Goal: Task Accomplishment & Management: Use online tool/utility

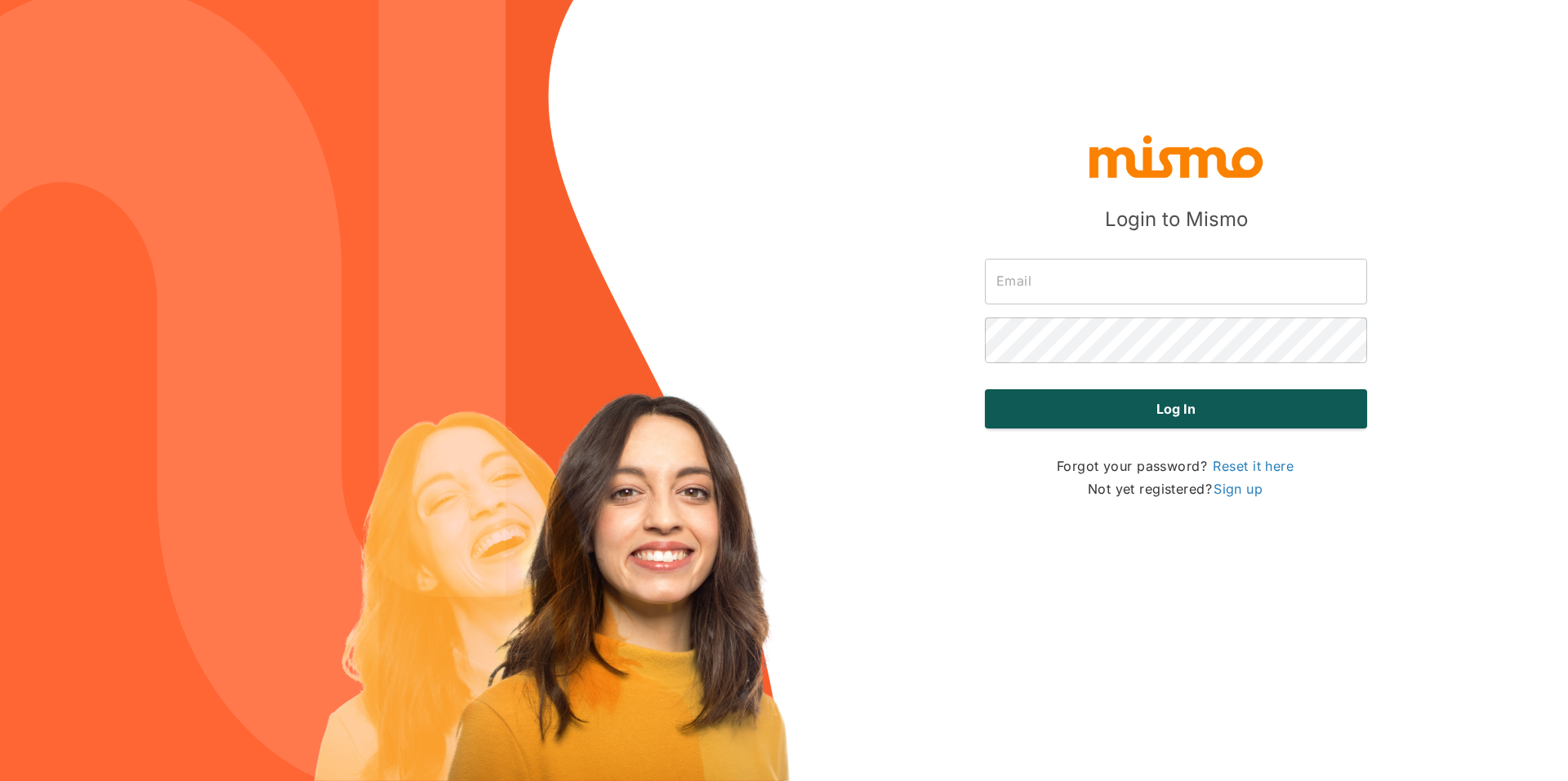
type input "[PERSON_NAME][EMAIL_ADDRESS][DOMAIN_NAME]"
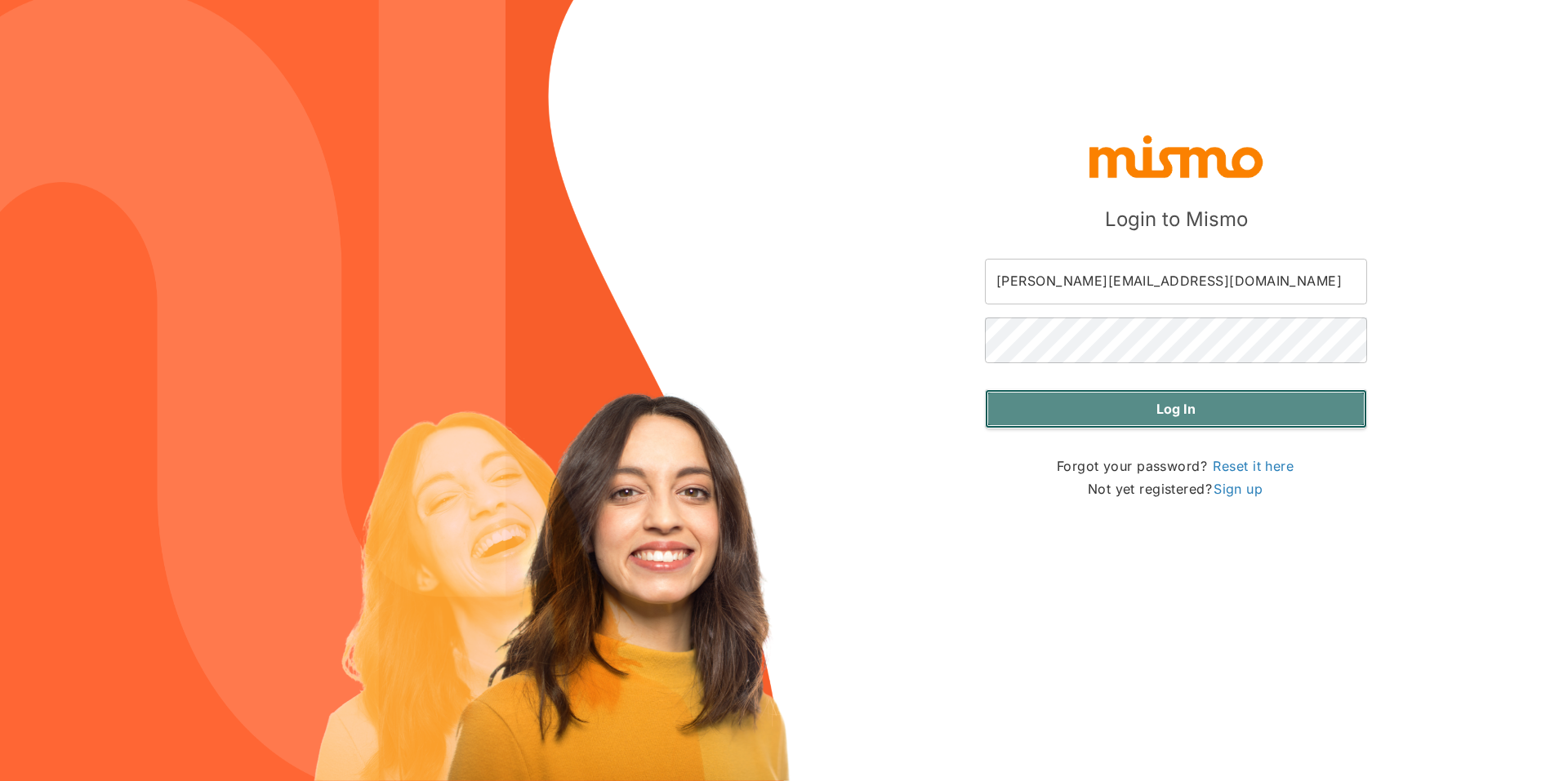
click at [1141, 420] on button "Log in" at bounding box center [1176, 409] width 382 height 40
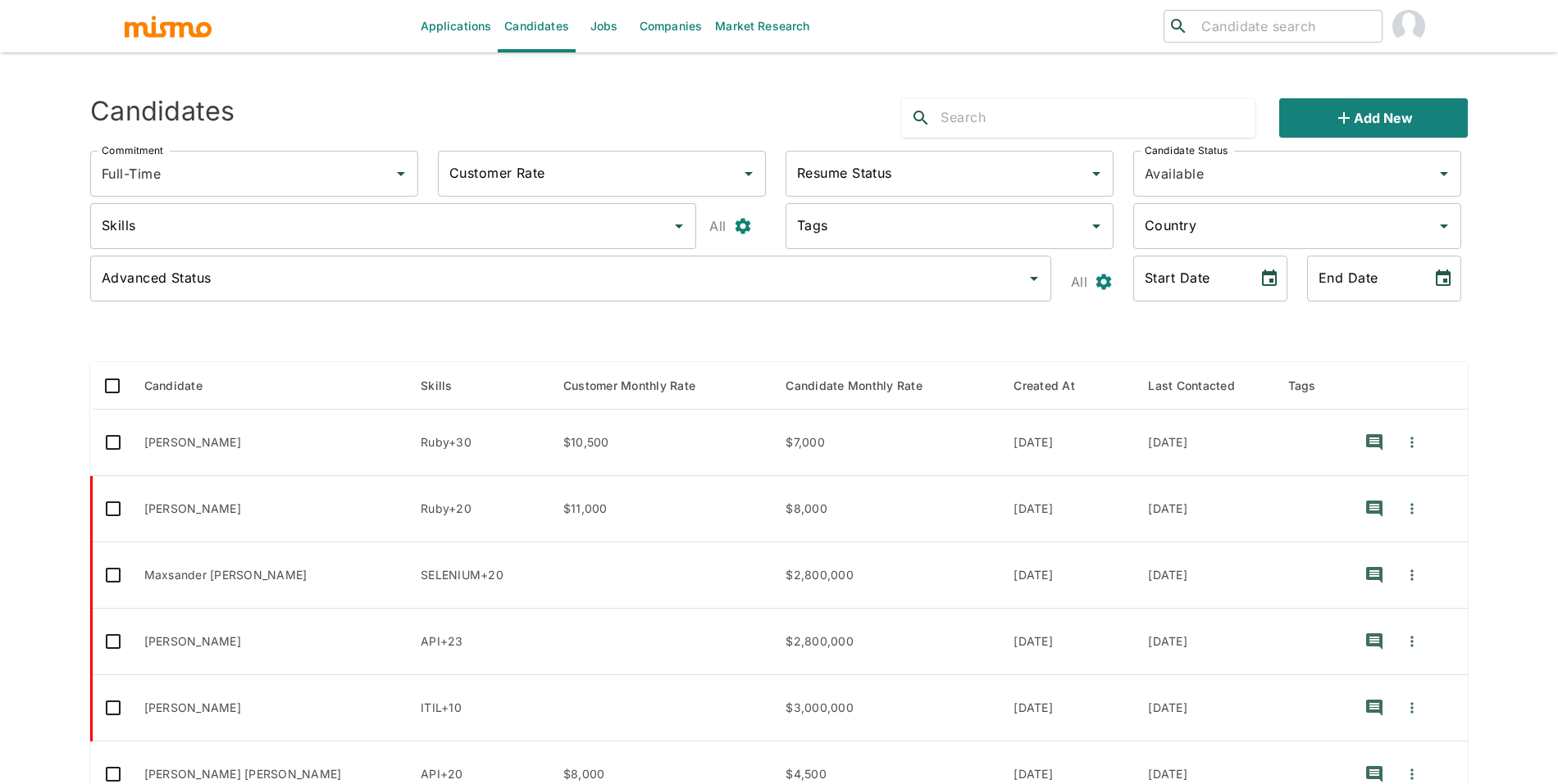
click at [558, 31] on link "Candidates" at bounding box center [536, 26] width 78 height 53
click at [610, 29] on link "Jobs" at bounding box center [604, 26] width 57 height 53
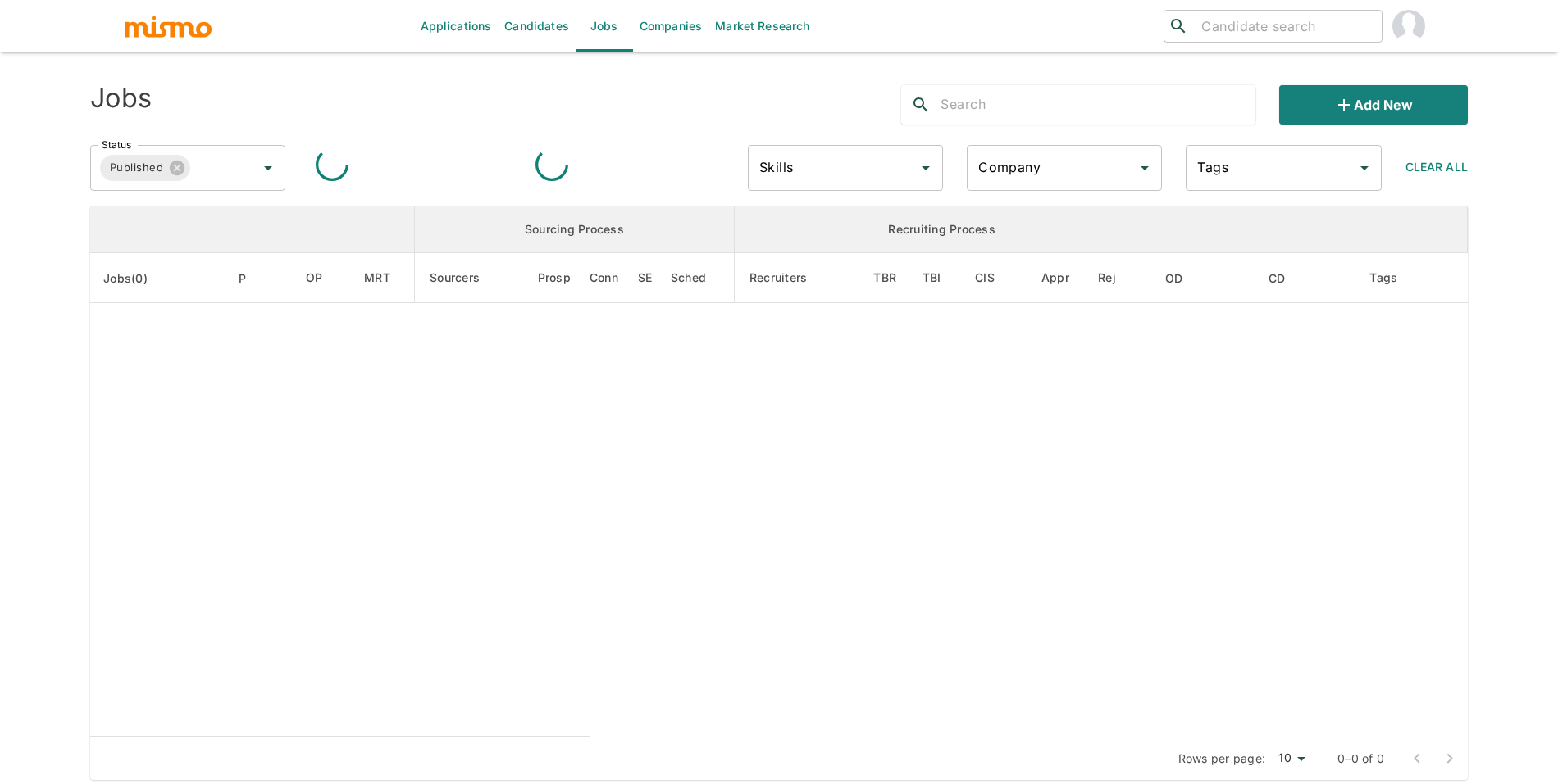
click at [1050, 161] on input "Company" at bounding box center [1052, 168] width 155 height 31
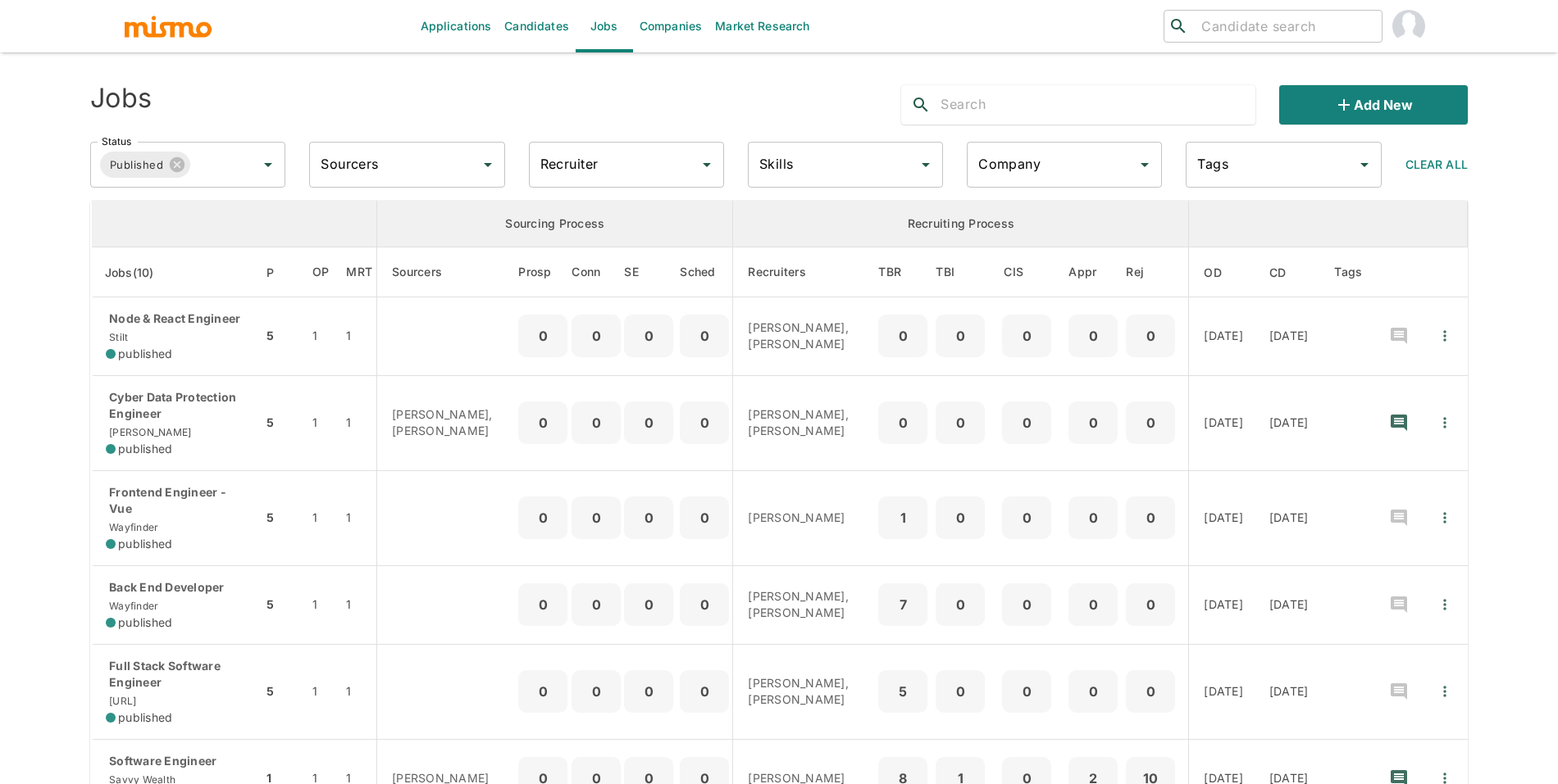
click at [402, 168] on input "Sourcers" at bounding box center [394, 165] width 155 height 31
click at [220, 169] on input "Status" at bounding box center [212, 165] width 40 height 31
click at [213, 196] on li "Public" at bounding box center [188, 211] width 195 height 33
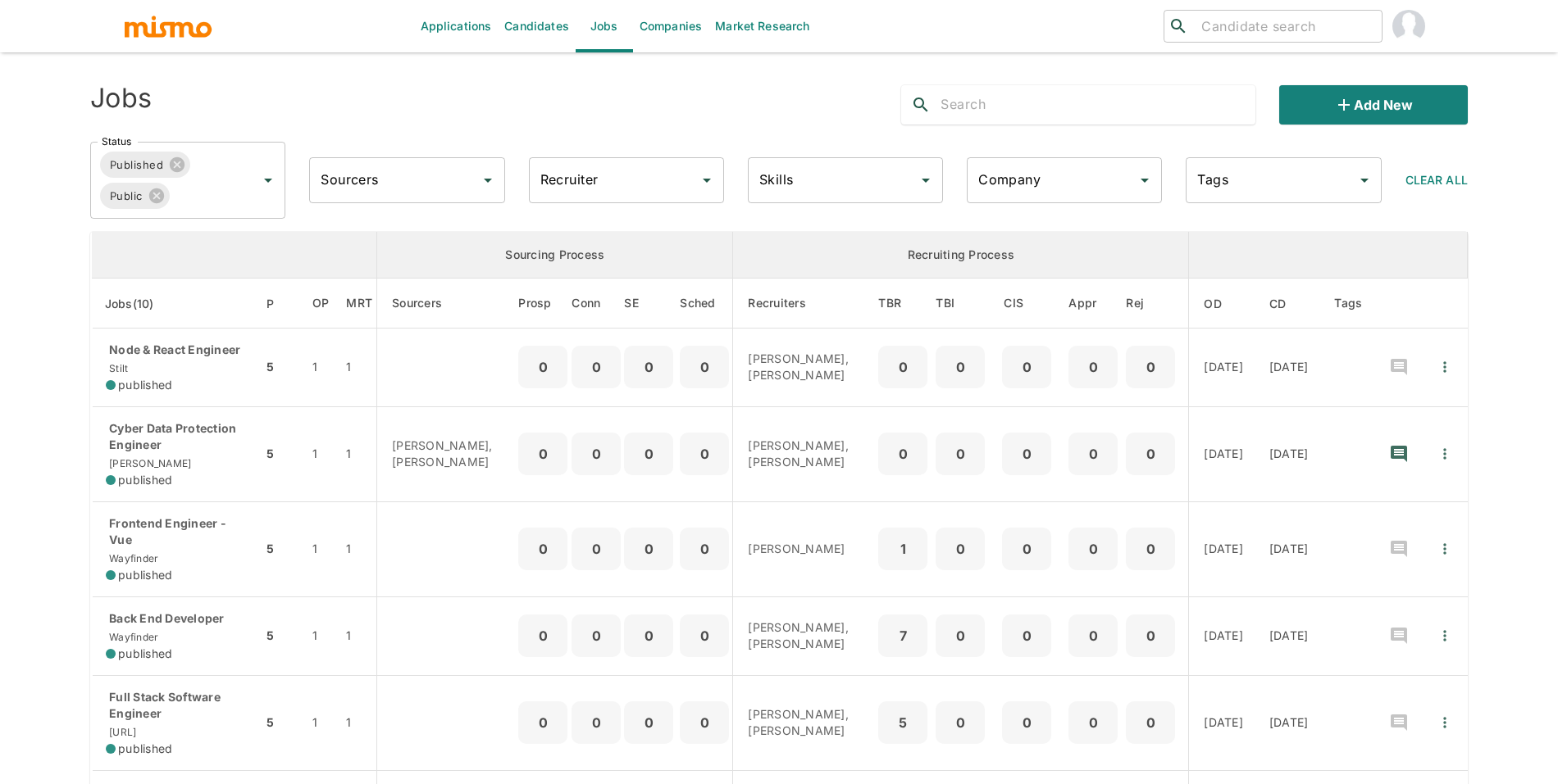
click at [788, 186] on input "Skills" at bounding box center [833, 180] width 155 height 31
click at [519, 179] on div "Recruiter Recruiter" at bounding box center [619, 174] width 208 height 59
click at [567, 182] on input "Recruiter" at bounding box center [614, 180] width 155 height 31
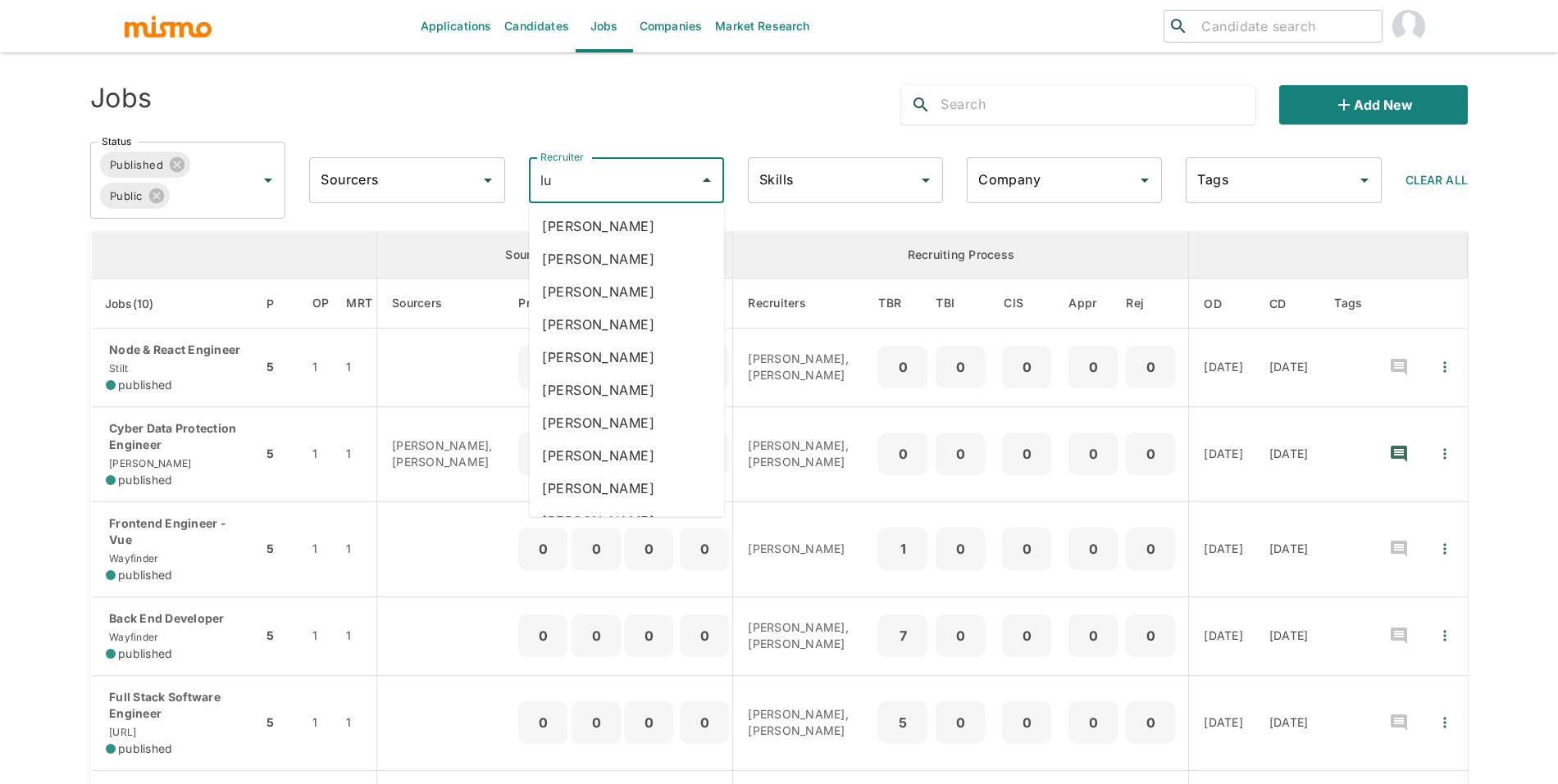
type input "luj"
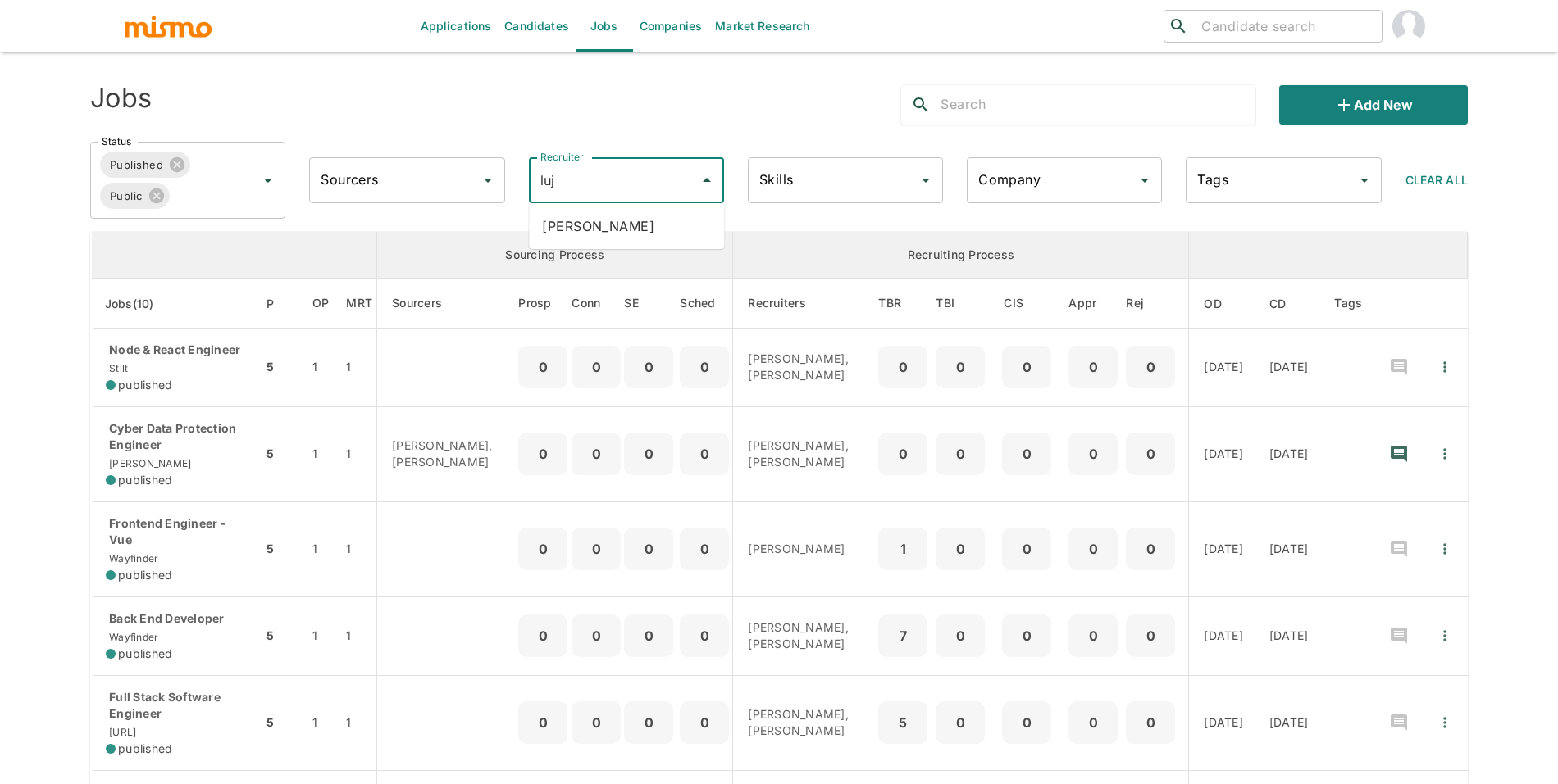
click at [598, 224] on li "Maria Lujan Ciommo" at bounding box center [626, 226] width 195 height 33
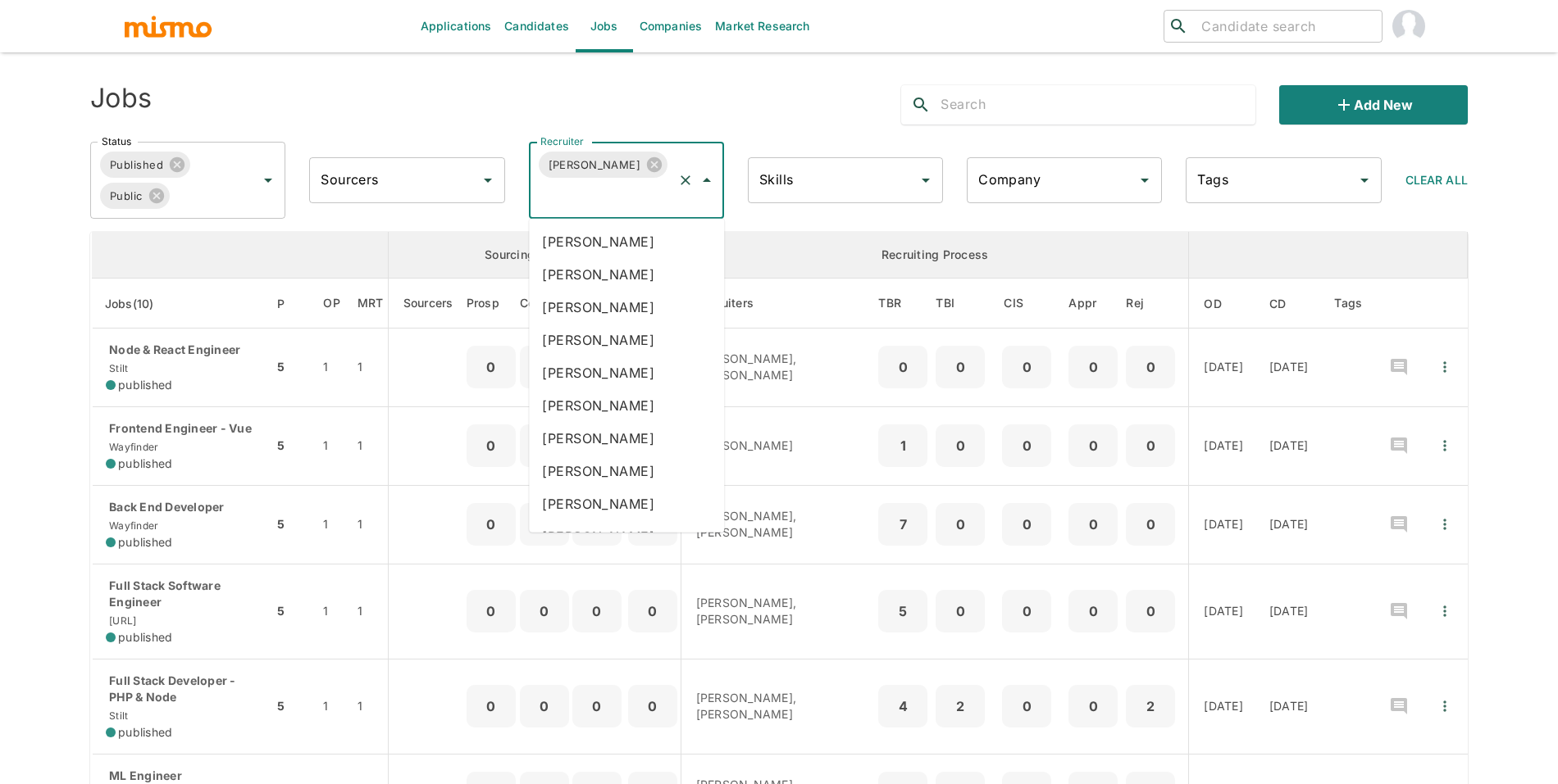
click at [598, 190] on input "Recruiter" at bounding box center [604, 196] width 135 height 31
type input "car"
click at [643, 374] on li "Carmine Jaskolski" at bounding box center [626, 373] width 195 height 33
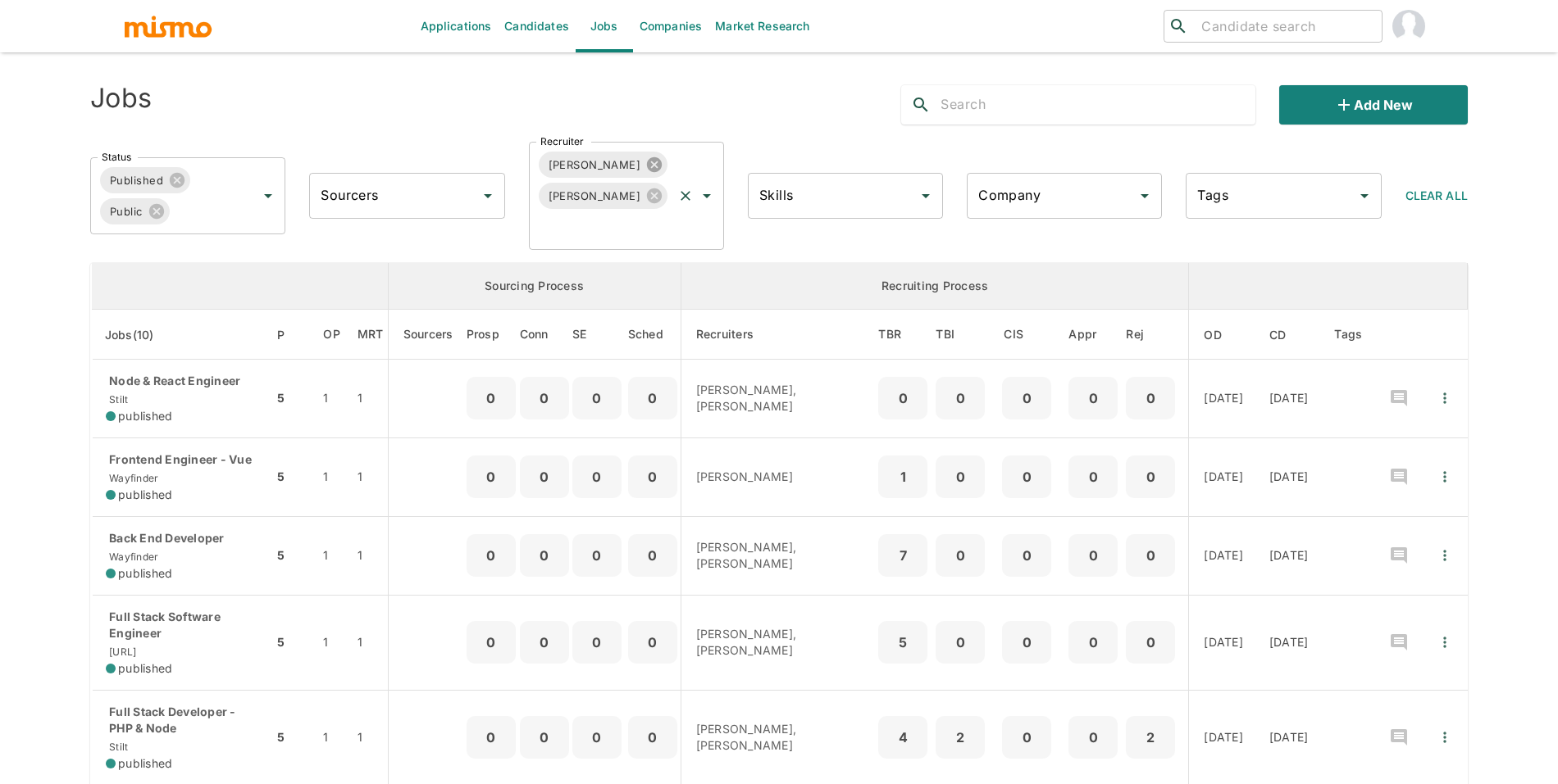
click at [657, 165] on icon at bounding box center [654, 164] width 15 height 15
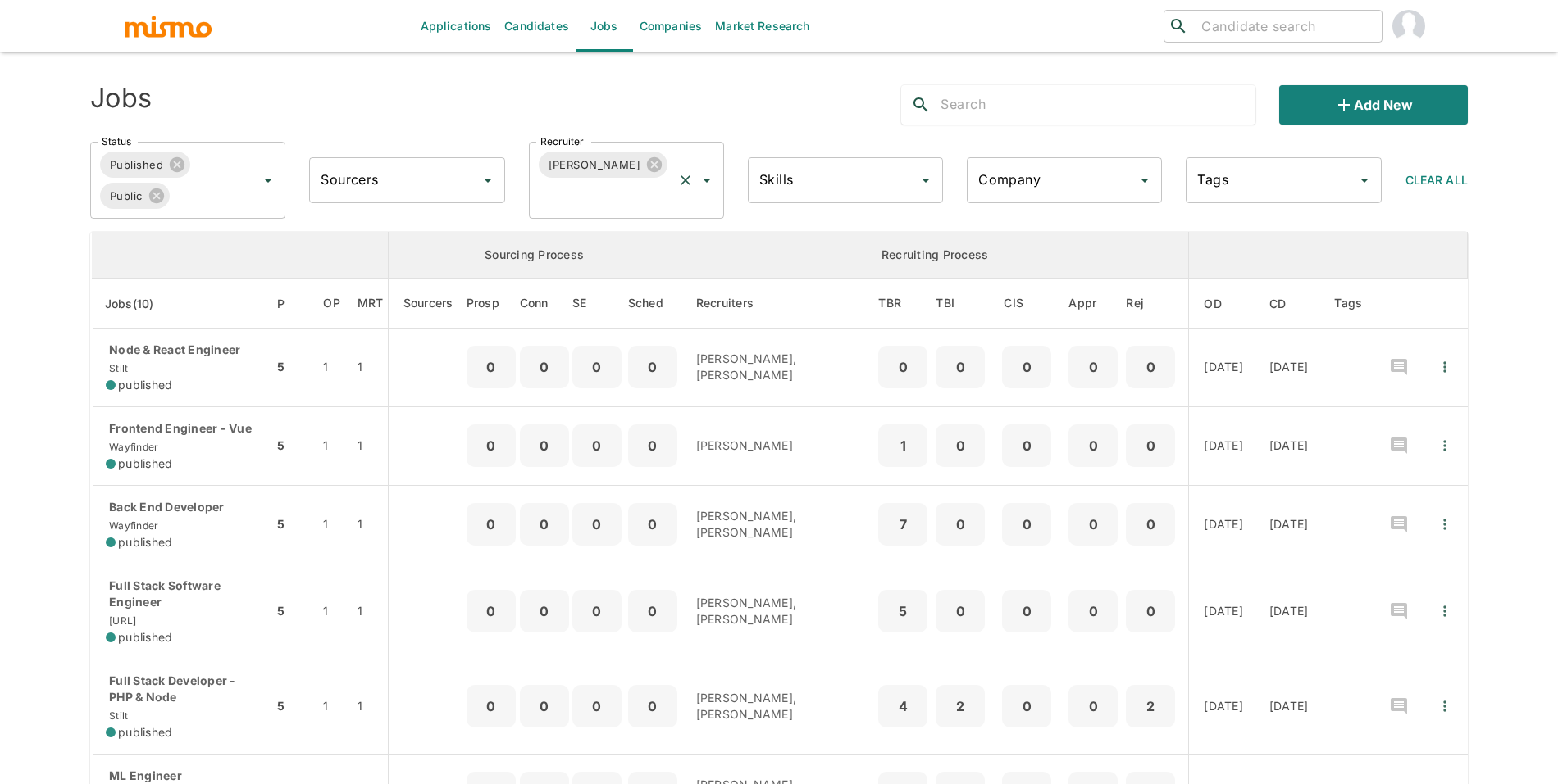
click at [635, 202] on input "Recruiter" at bounding box center [604, 196] width 135 height 31
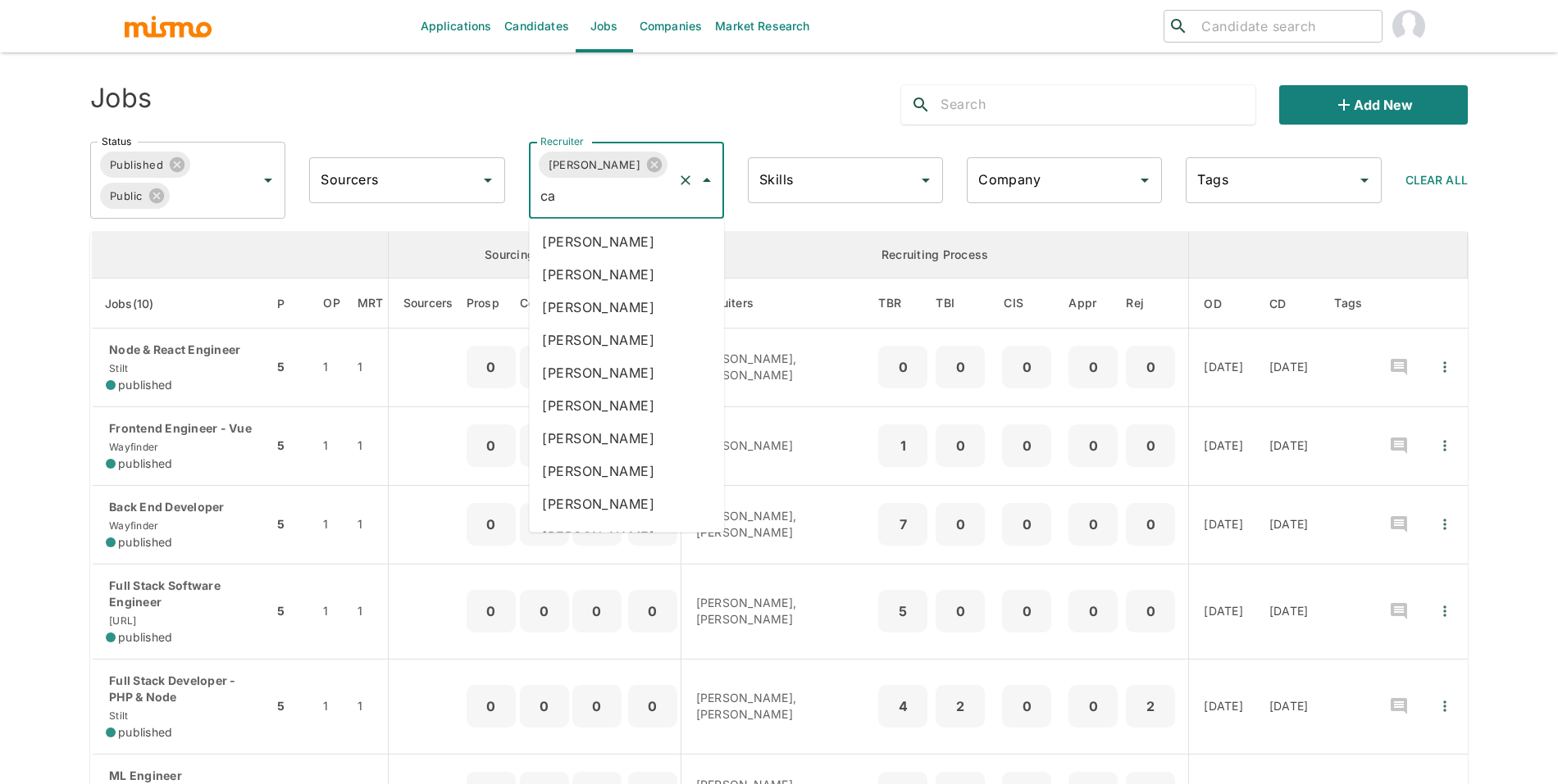
type input "car"
click at [622, 346] on li "Carmen Vilachá" at bounding box center [626, 340] width 195 height 33
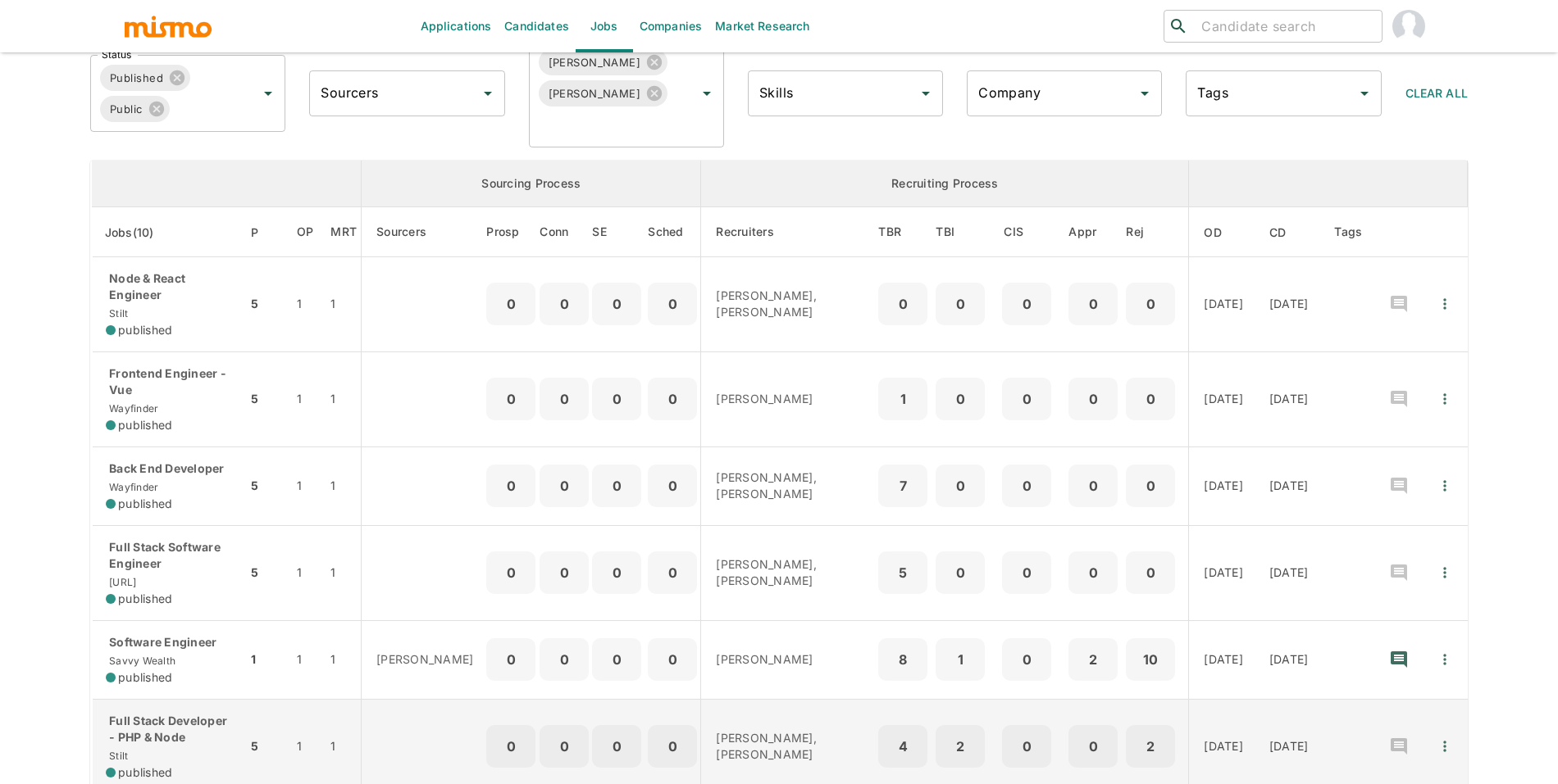
scroll to position [95, 0]
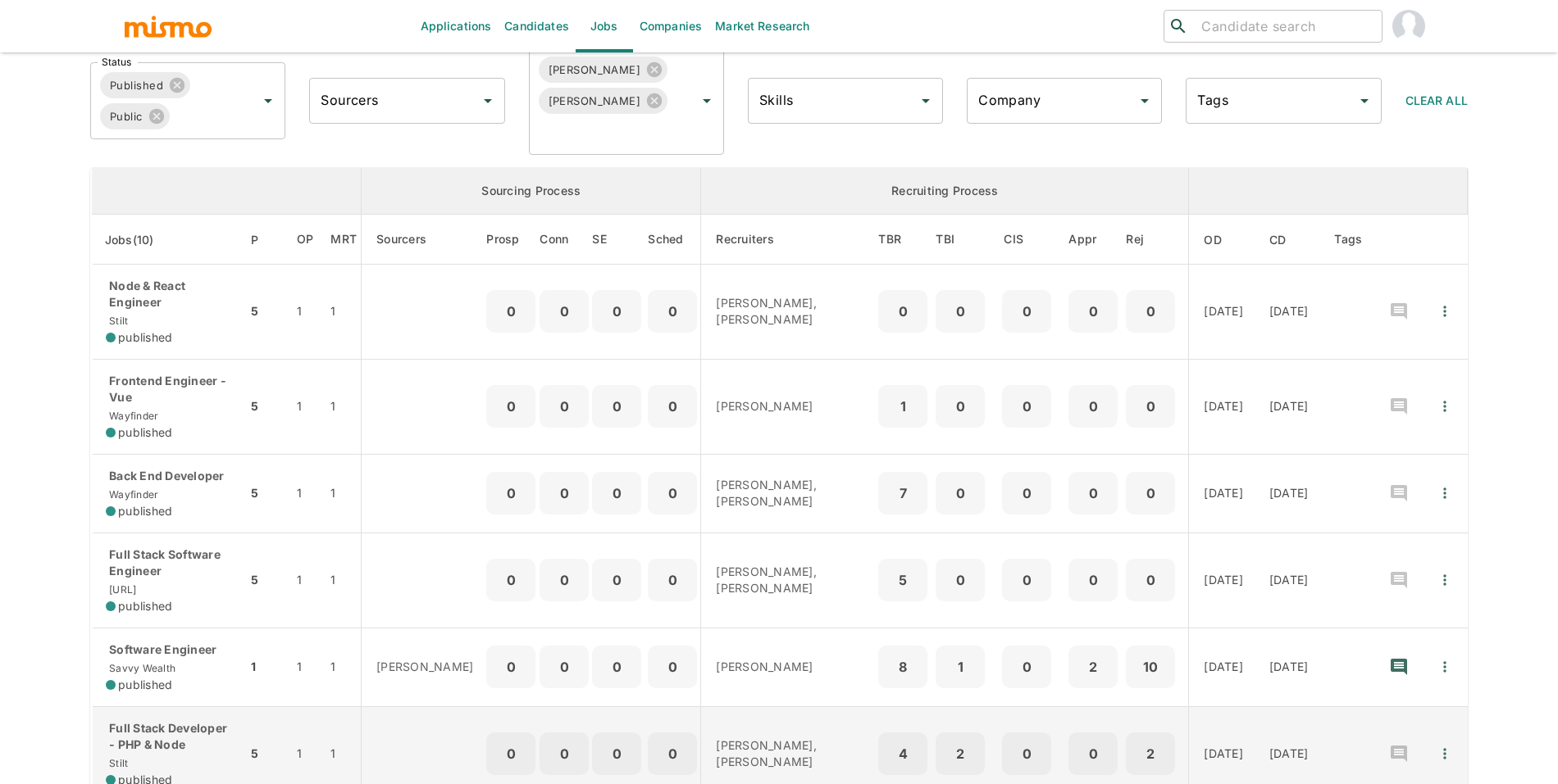
click at [202, 560] on p "Full Stack Developer - PHP & Node" at bounding box center [169, 737] width 128 height 33
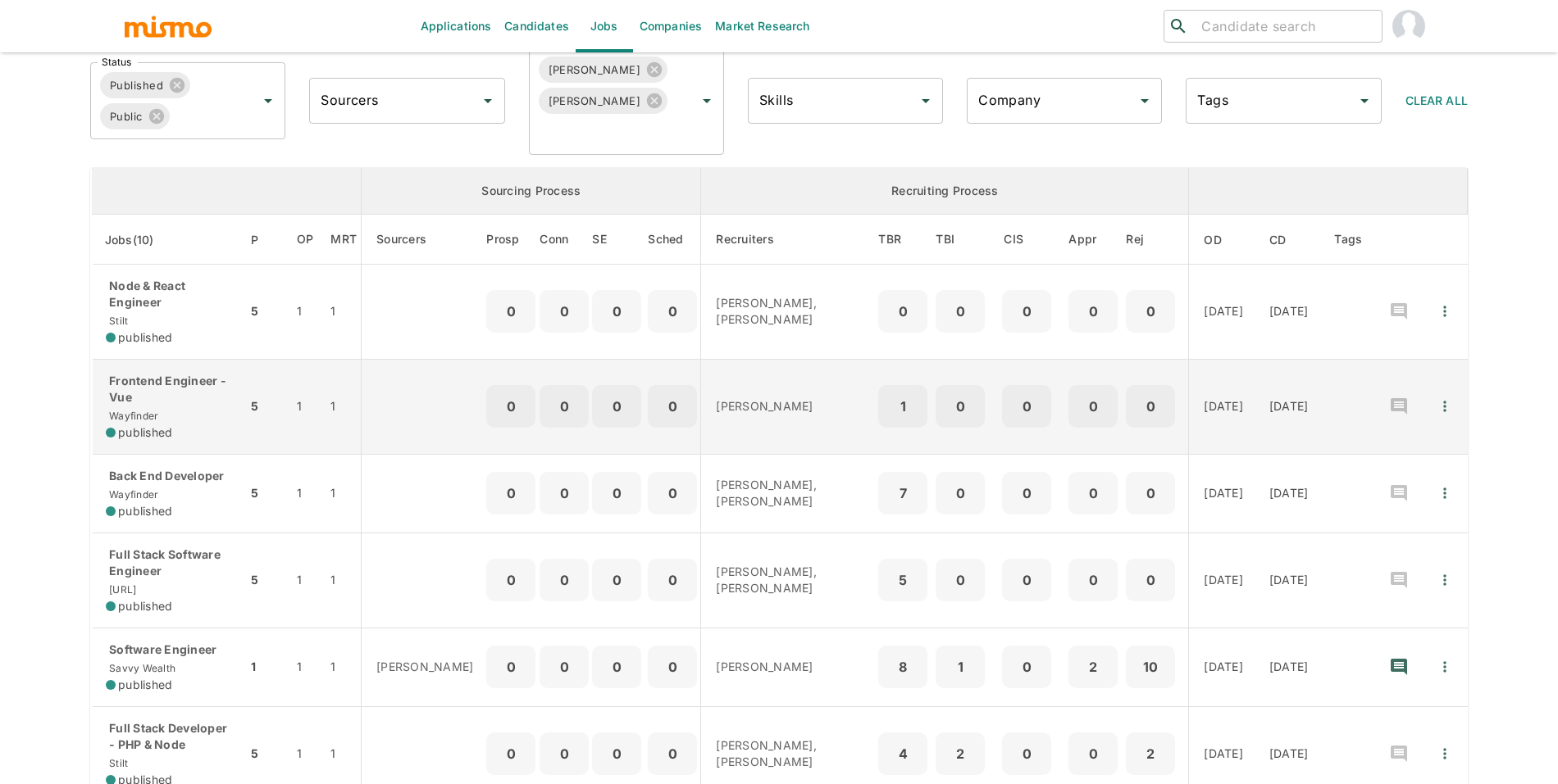
click at [147, 415] on span "Wayfinder" at bounding box center [131, 416] width 53 height 12
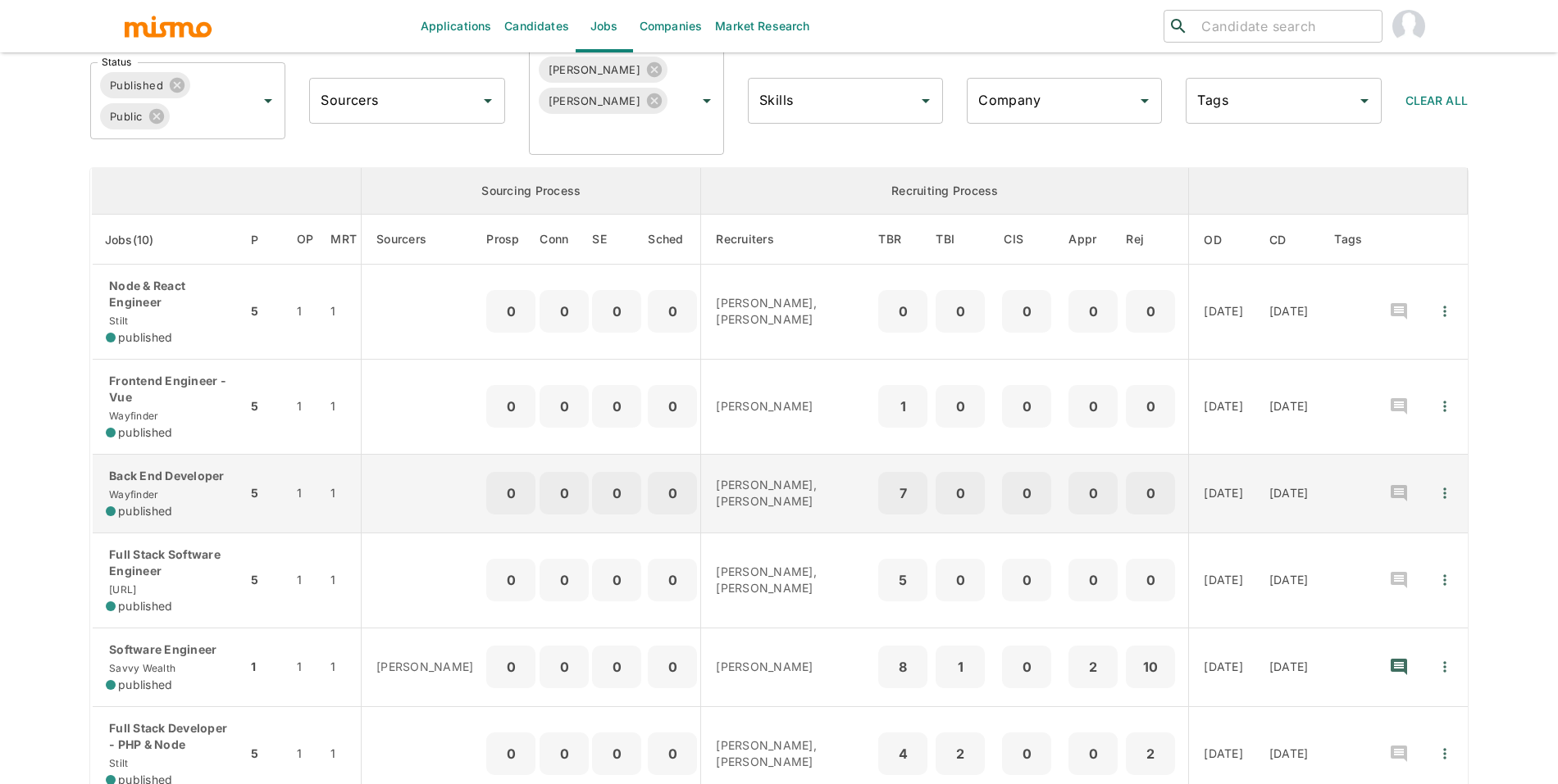
click at [206, 508] on div "published" at bounding box center [169, 511] width 128 height 16
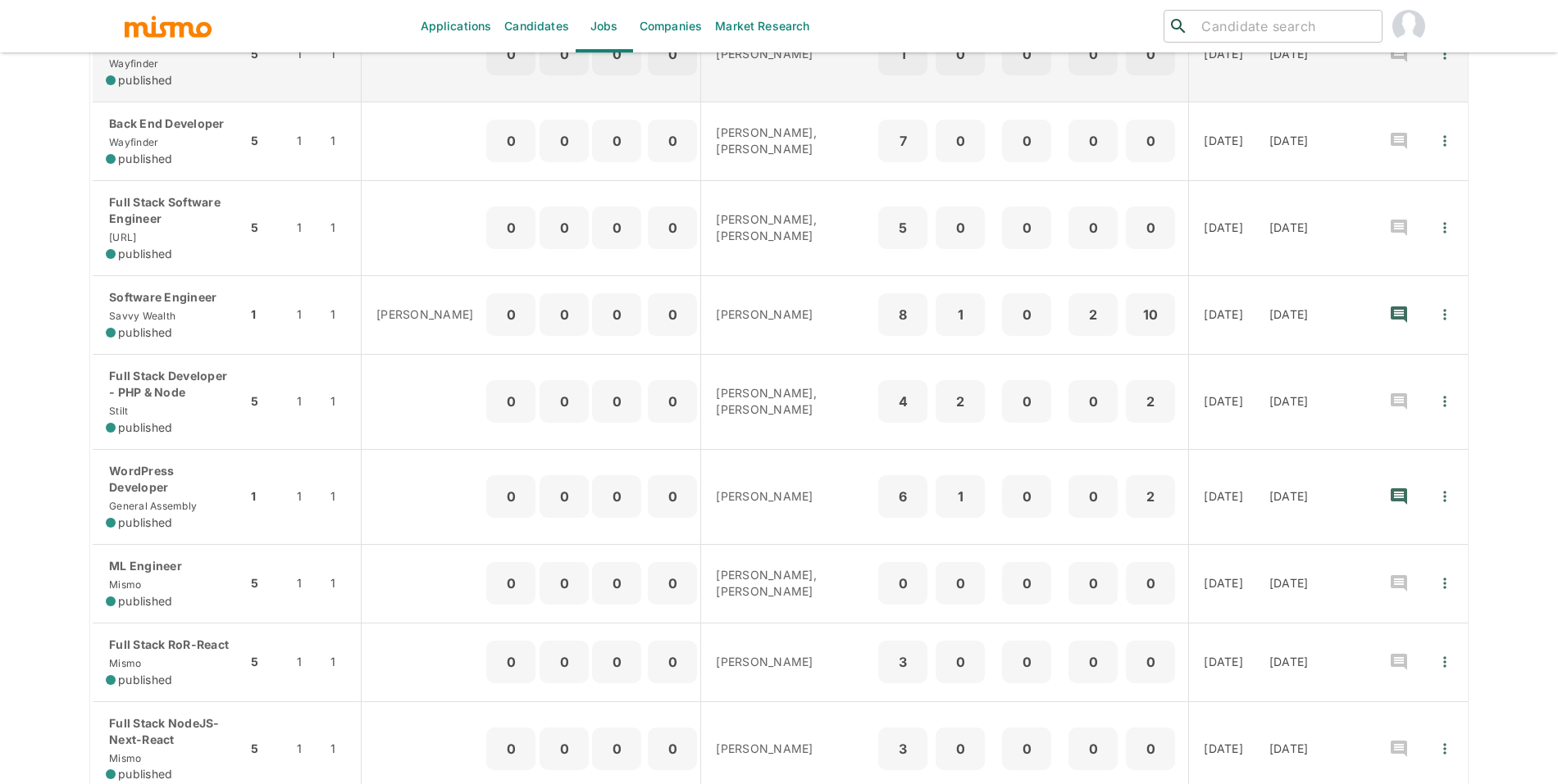
scroll to position [522, 0]
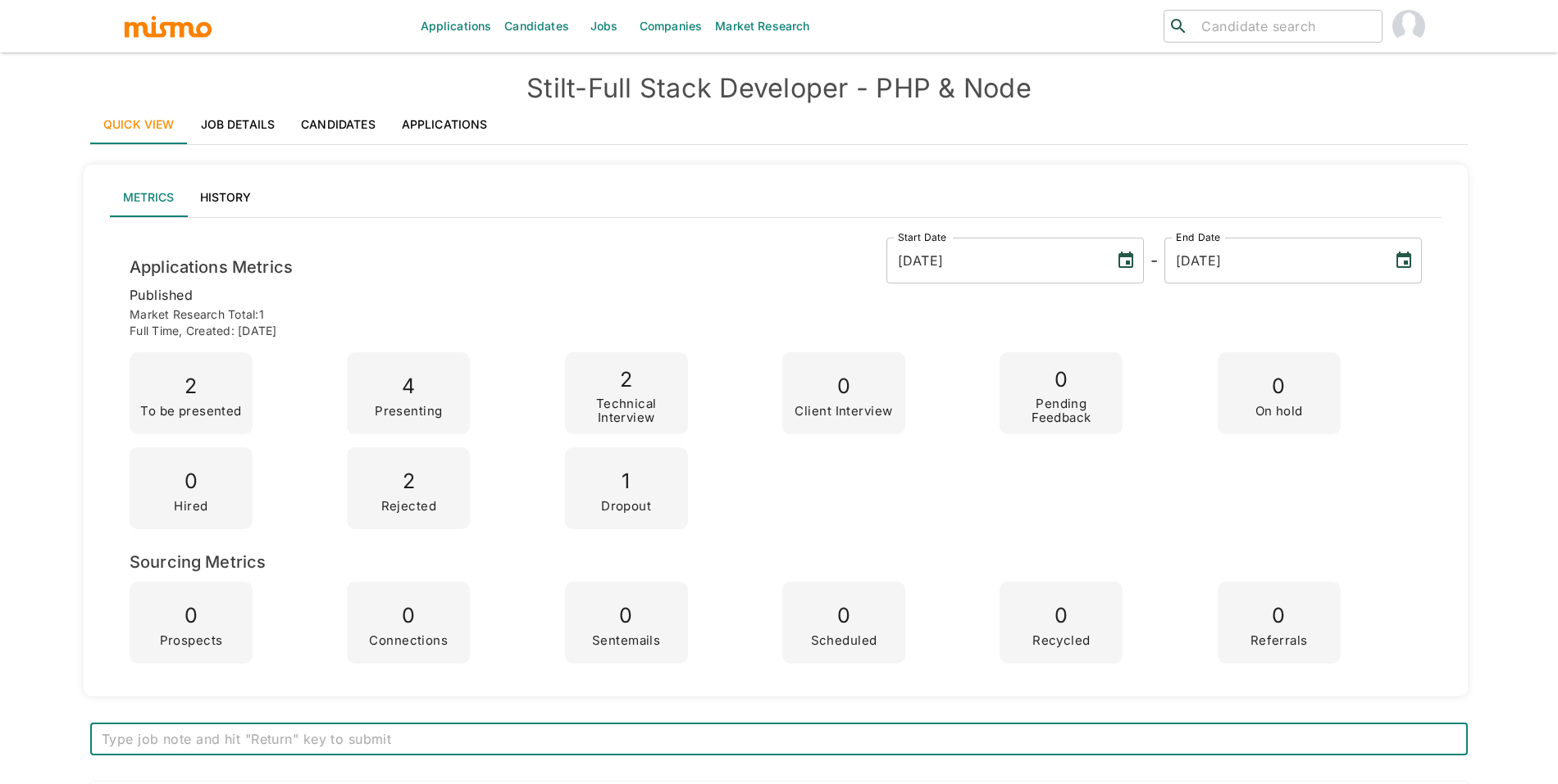
click at [270, 124] on link "Job Details" at bounding box center [238, 125] width 101 height 40
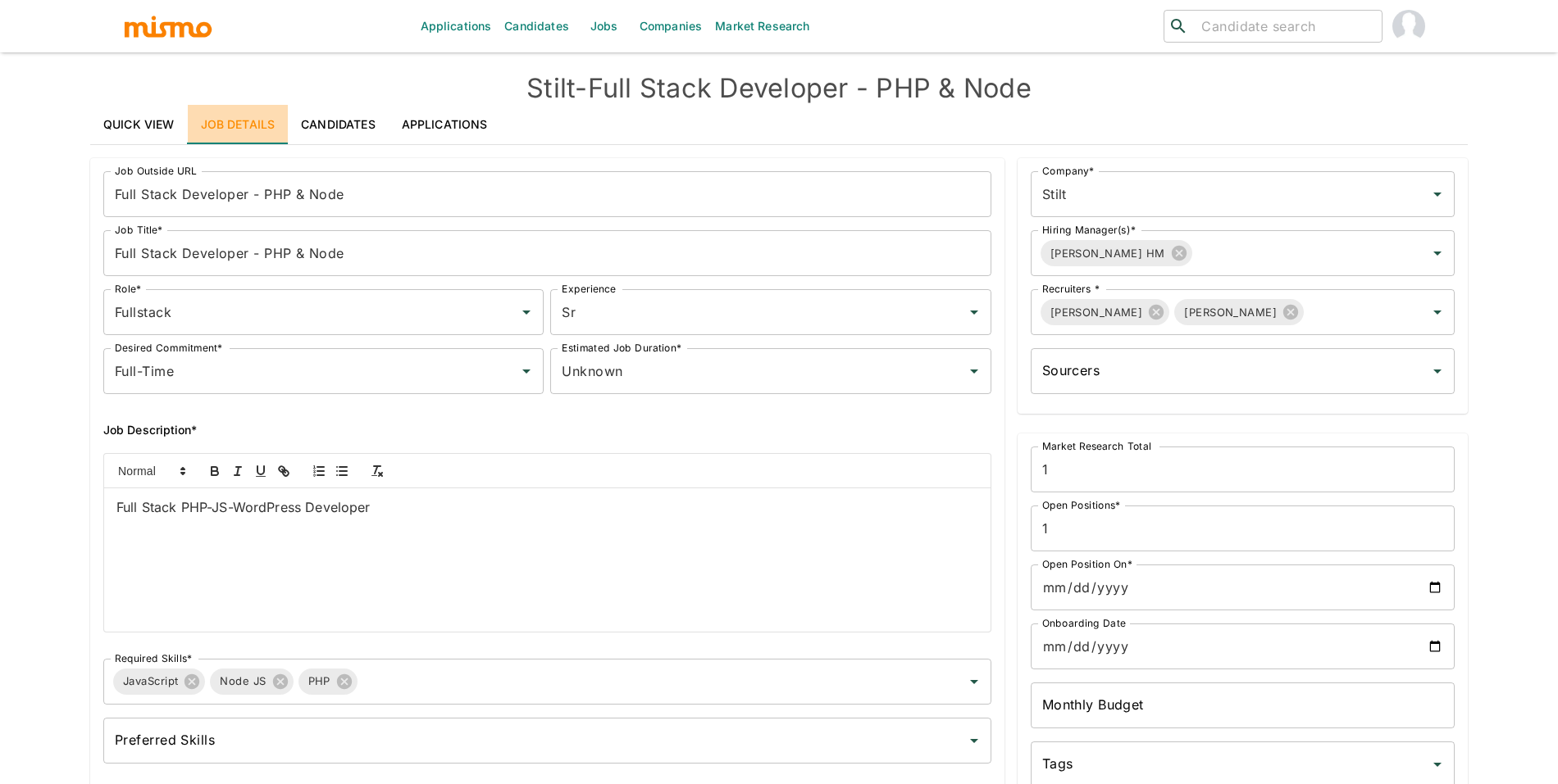
click at [187, 125] on link "Job Details" at bounding box center [238, 125] width 101 height 40
click at [152, 124] on link "Quick View" at bounding box center [138, 125] width 98 height 40
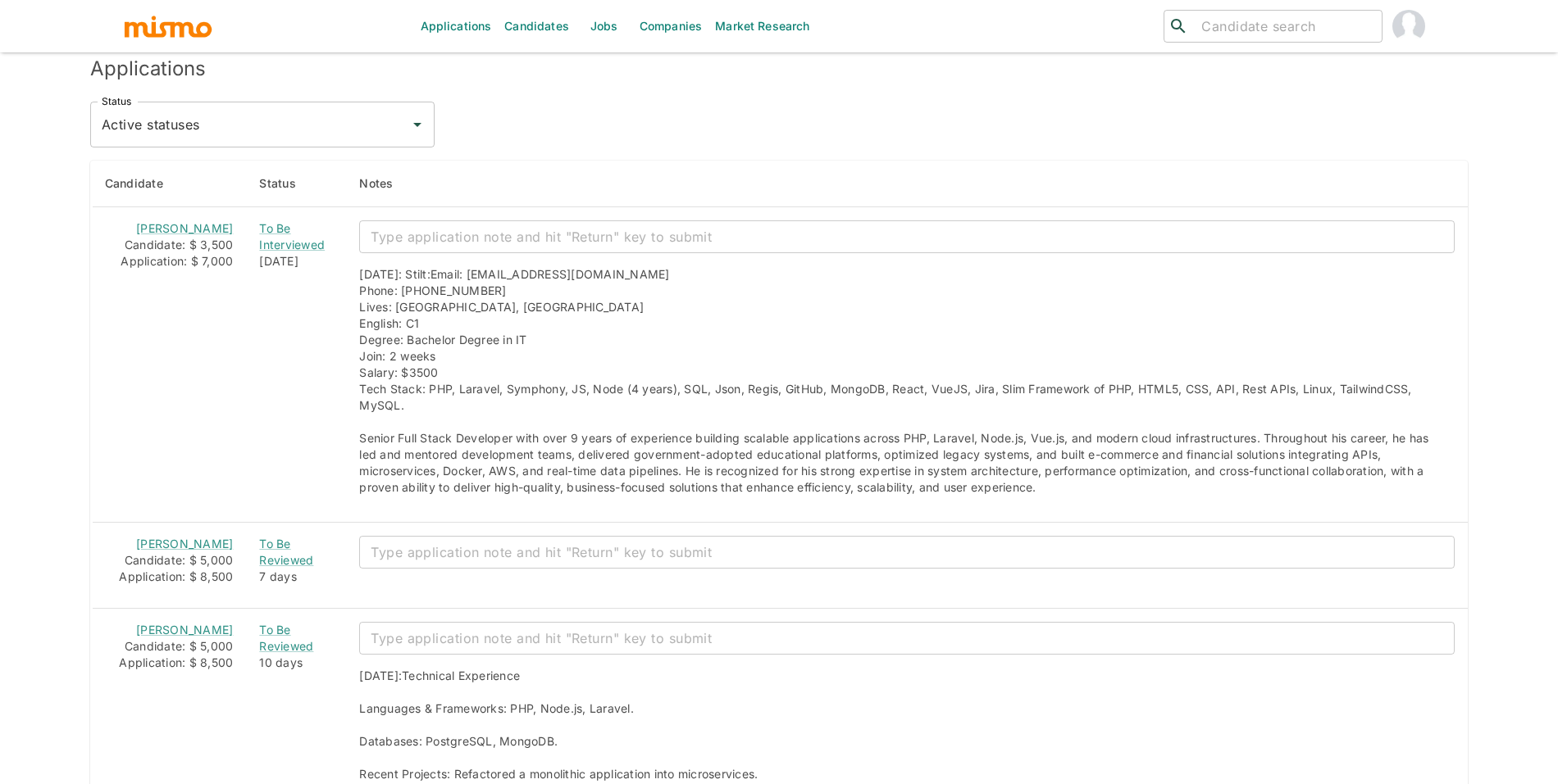
scroll to position [1385, 0]
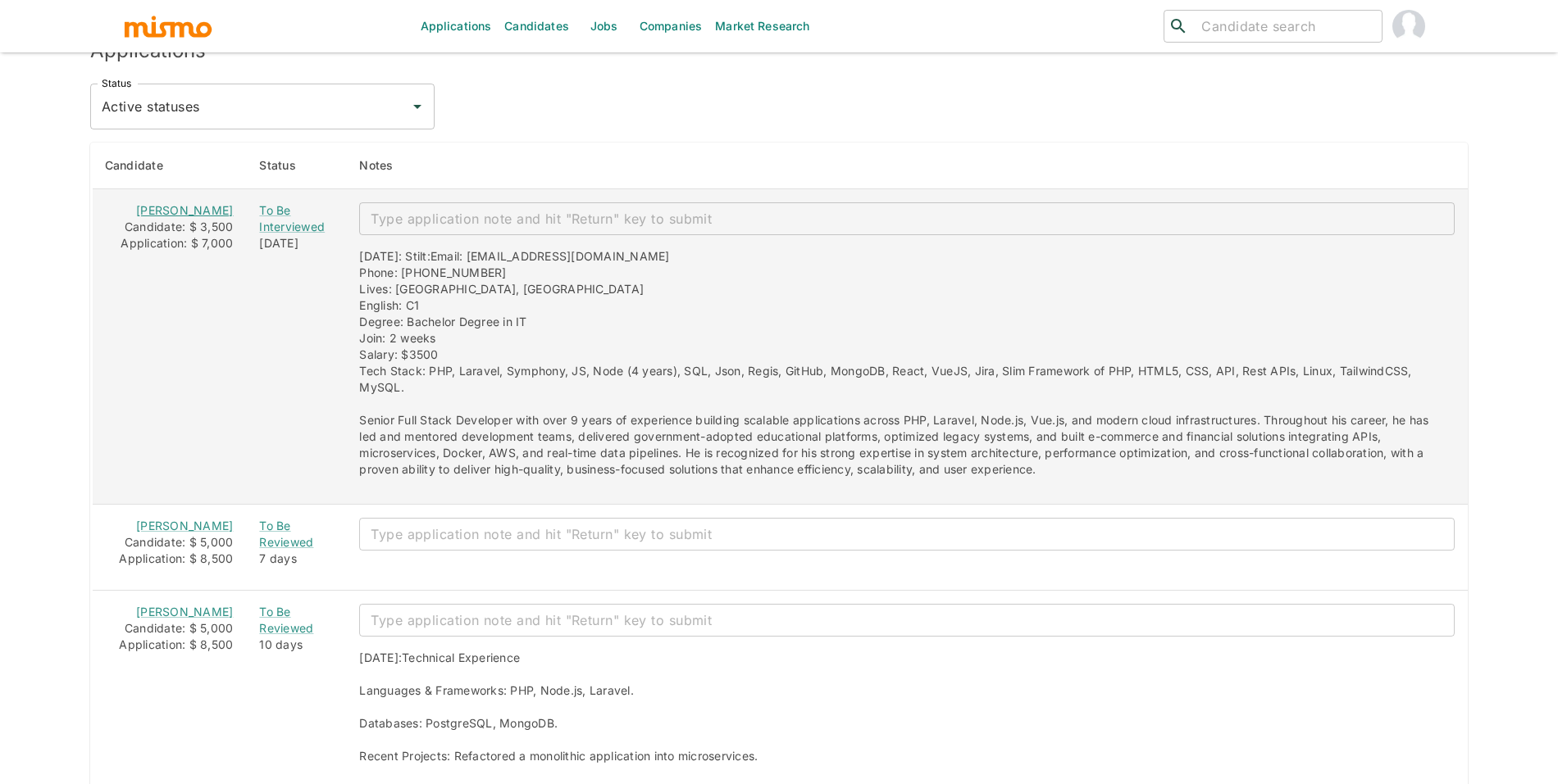
click at [180, 218] on link "Fernando Menezes Rodrigues" at bounding box center [185, 210] width 97 height 14
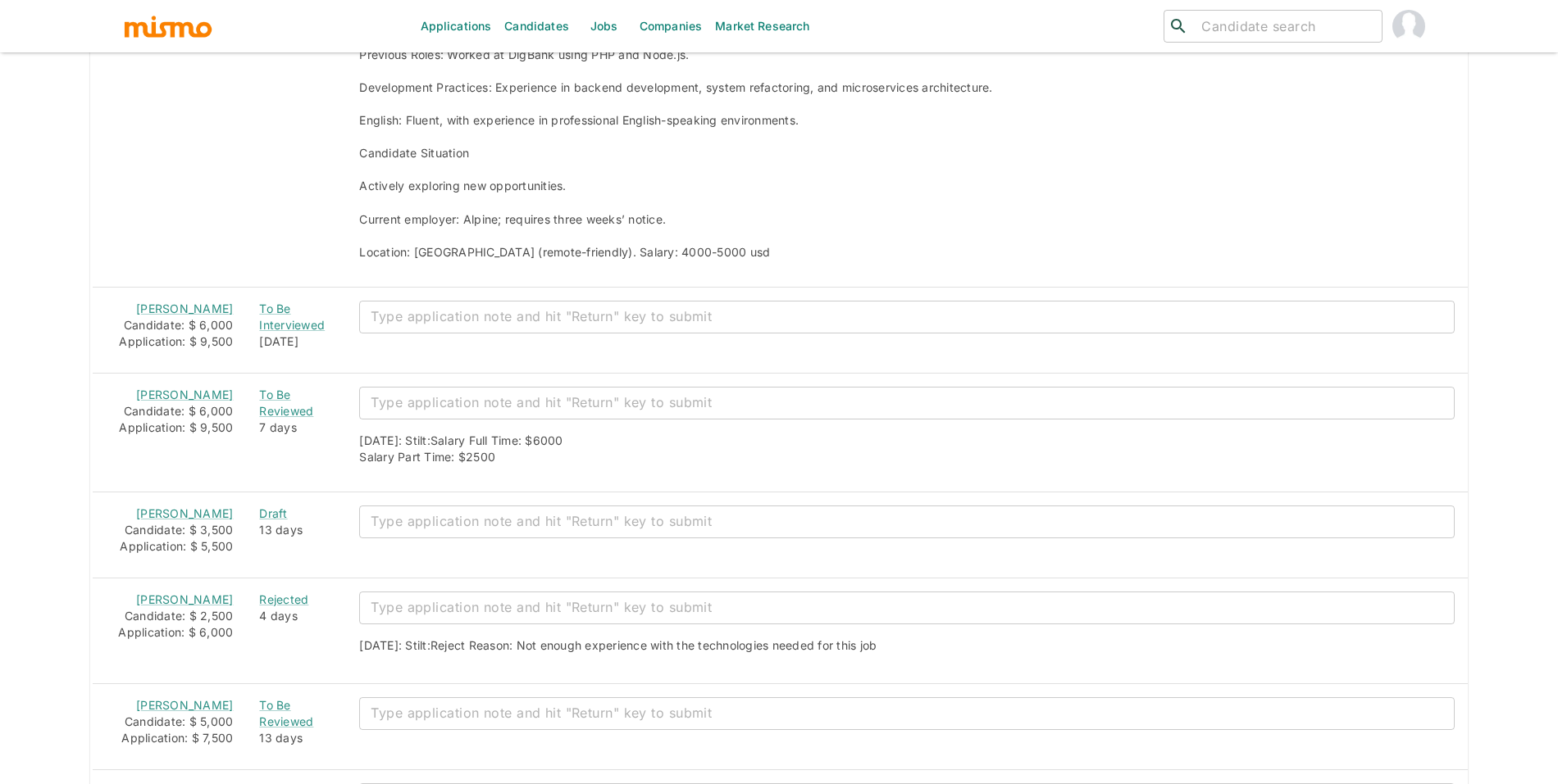
scroll to position [2161, 0]
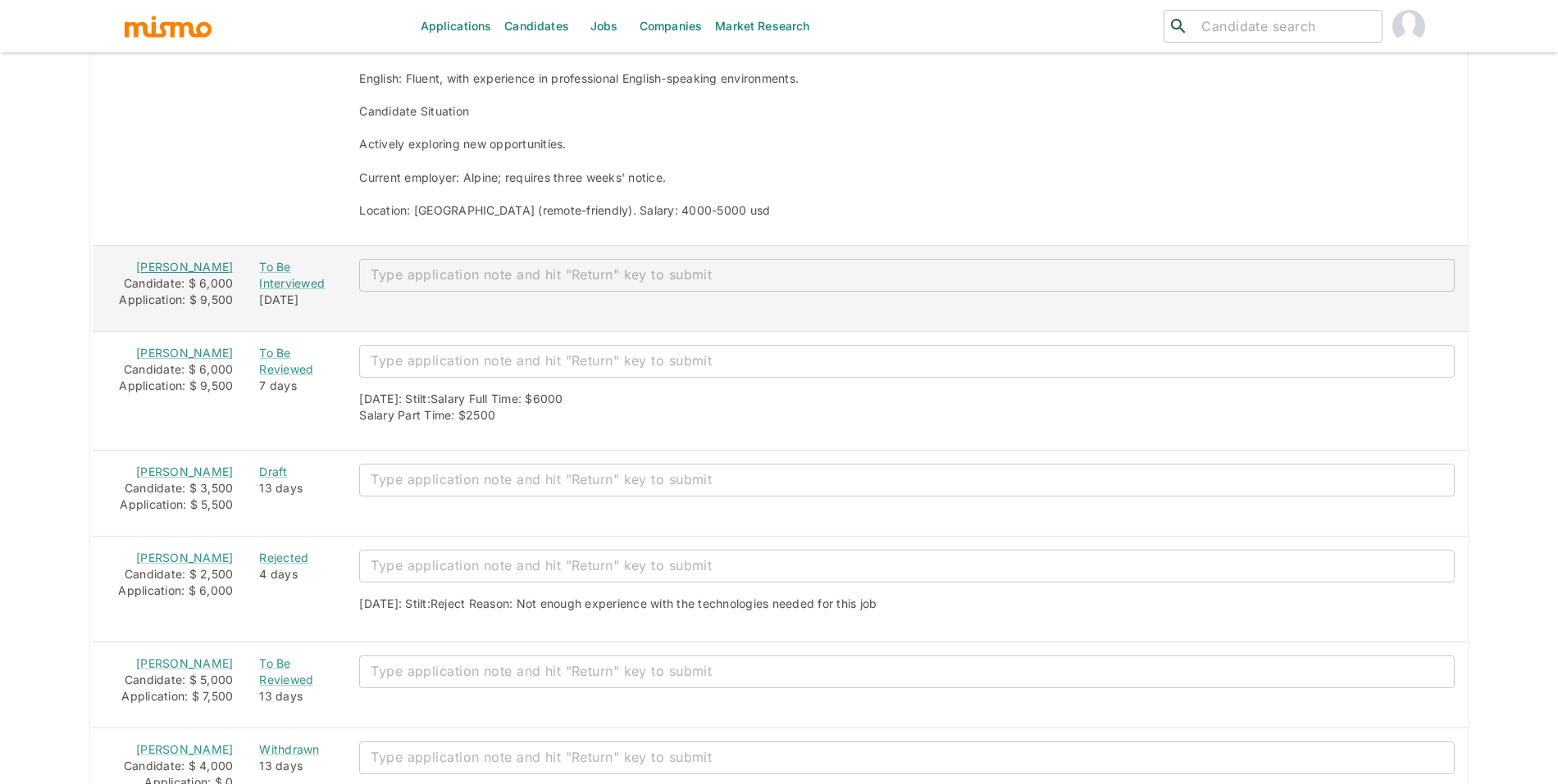
click at [159, 274] on link "Tiago Alves Baptista" at bounding box center [185, 267] width 97 height 14
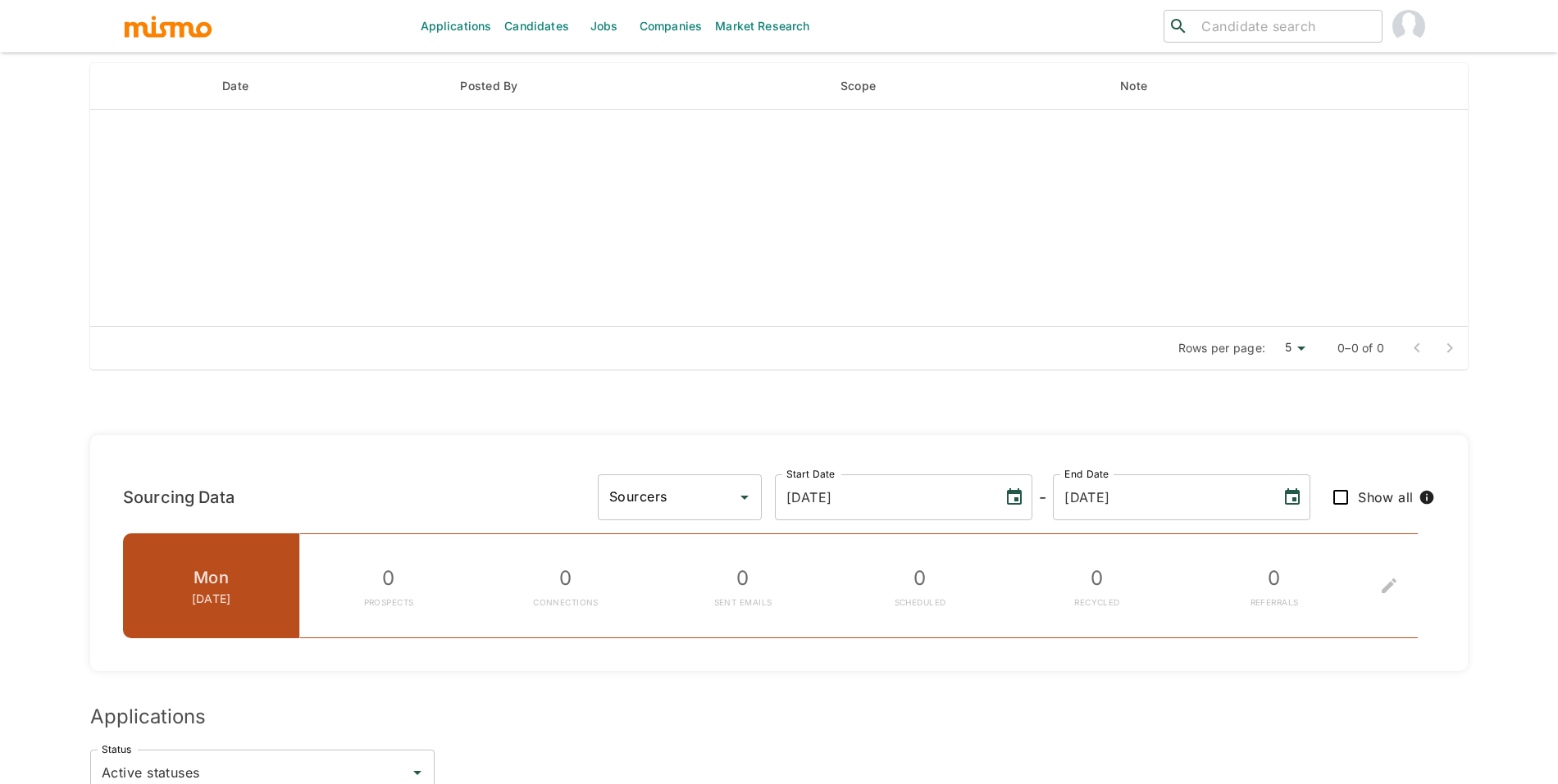
scroll to position [0, 0]
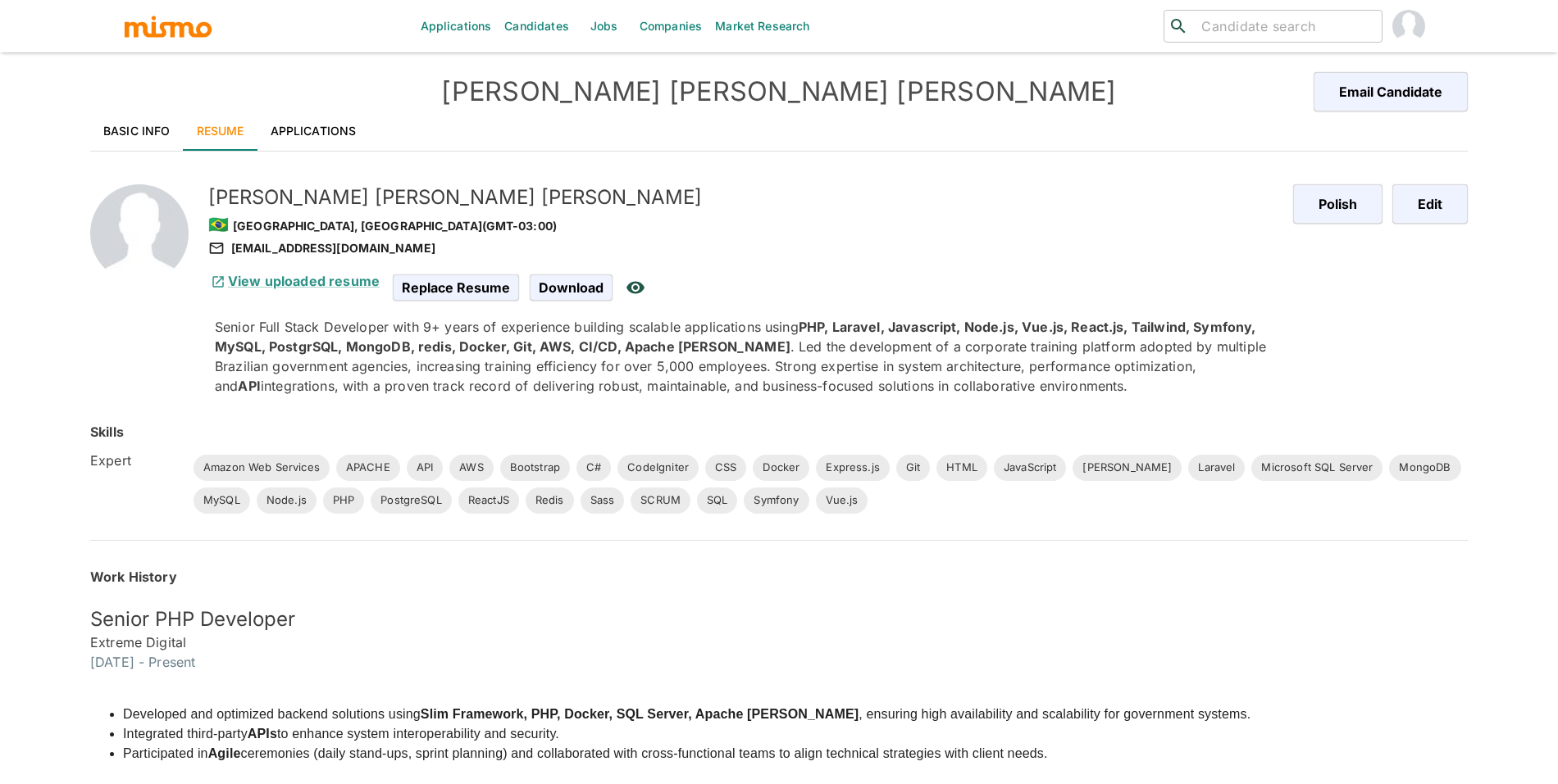
click at [155, 124] on link "Basic Info" at bounding box center [136, 131] width 93 height 40
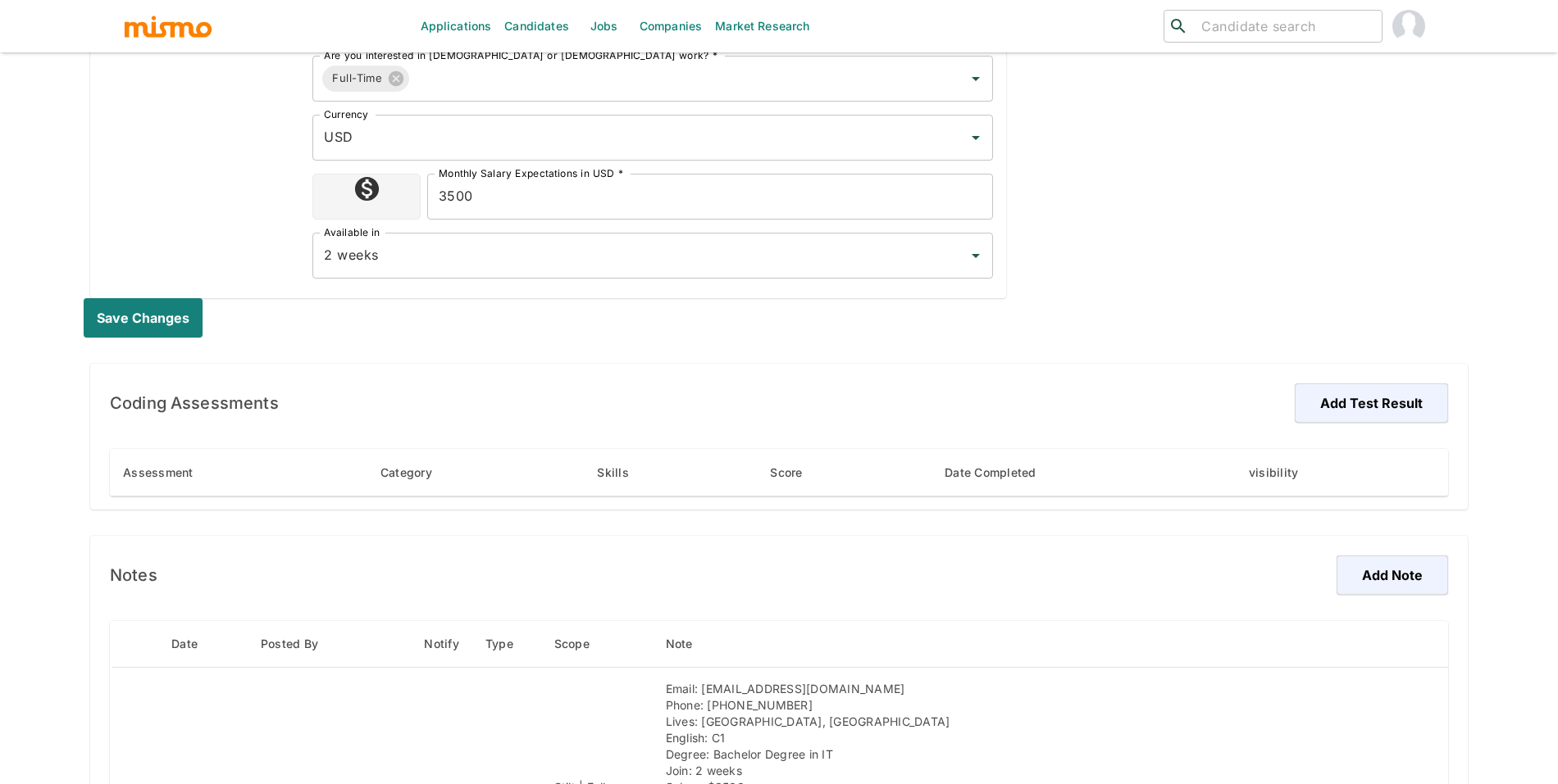
scroll to position [850, 0]
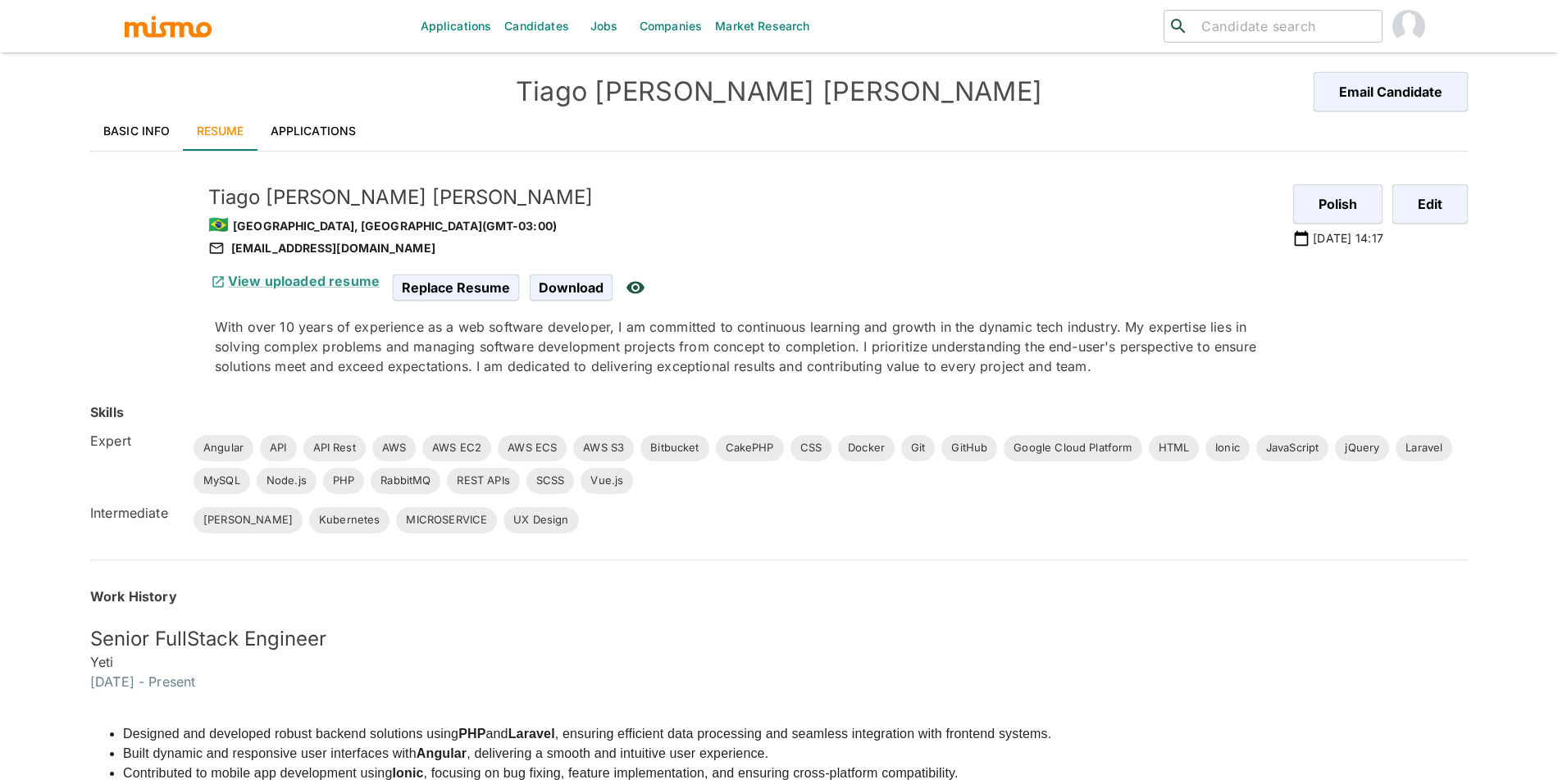
click at [128, 154] on div "Tiago Alves Baptista 🇧🇷 Rosario, Brazil (GMT-03:00) talvesb@gmail.com View uplo…" at bounding box center [753, 254] width 1430 height 244
click at [135, 139] on link "Basic Info" at bounding box center [136, 131] width 93 height 40
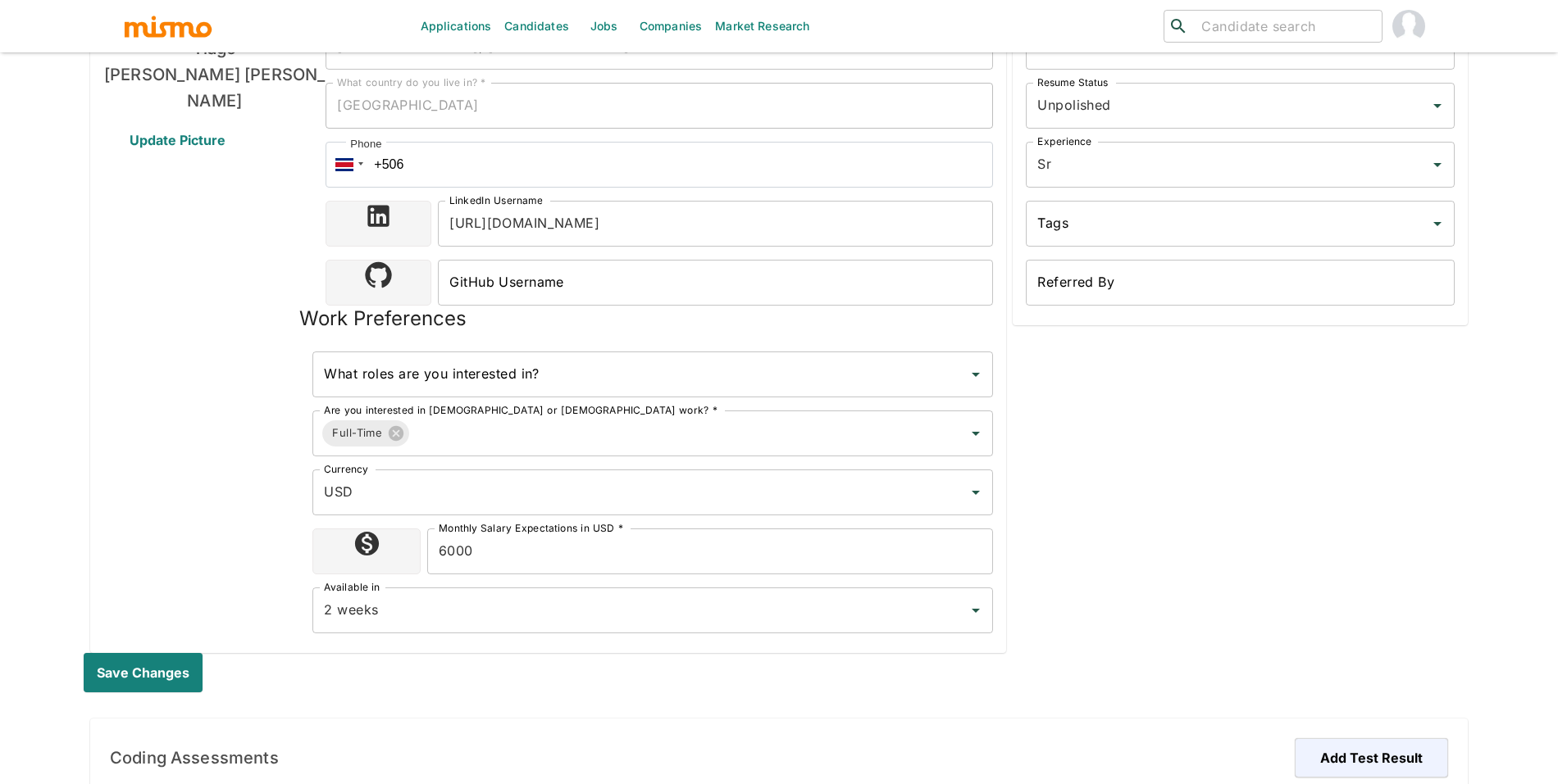
scroll to position [330, 0]
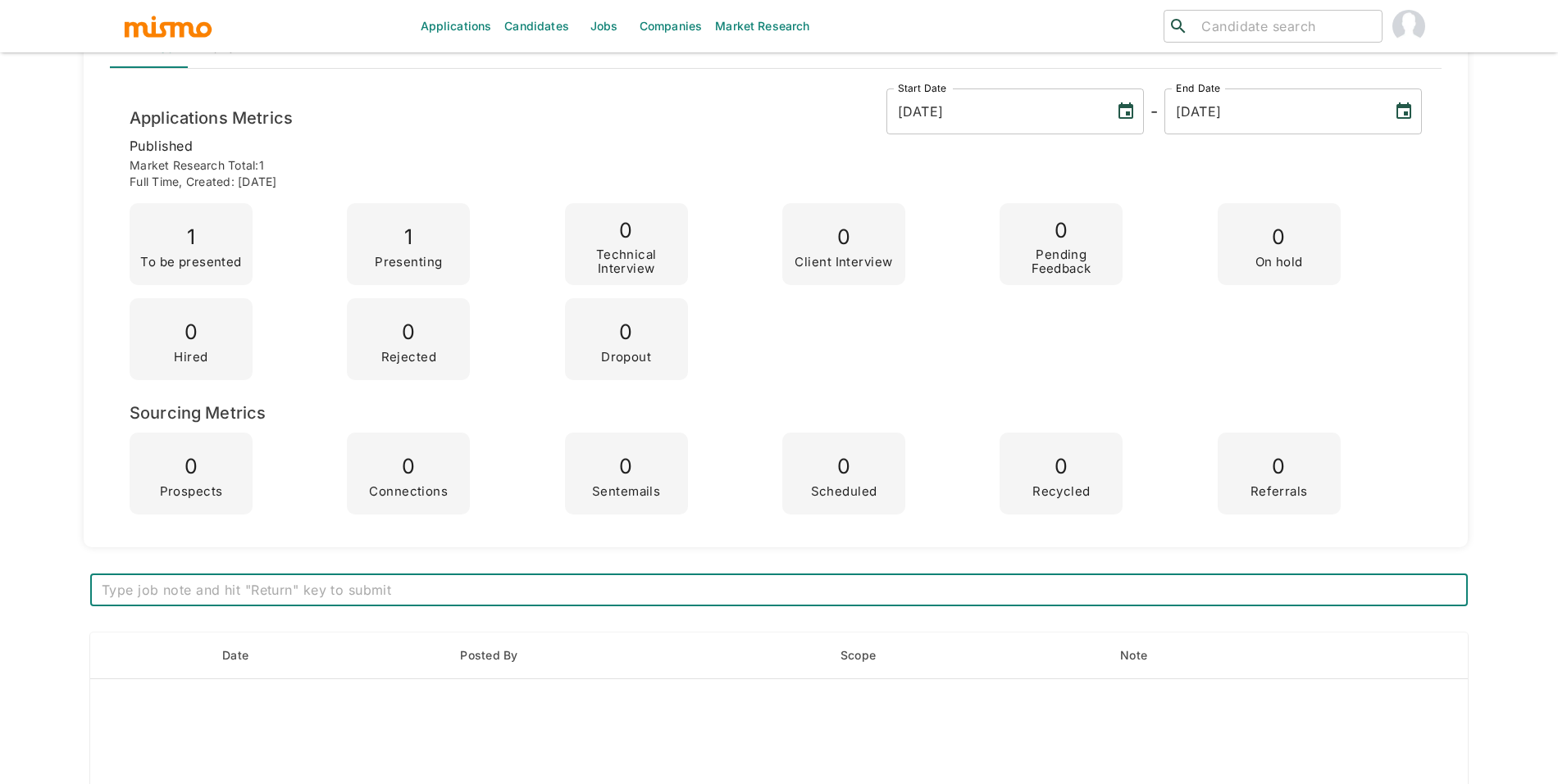
scroll to position [64, 0]
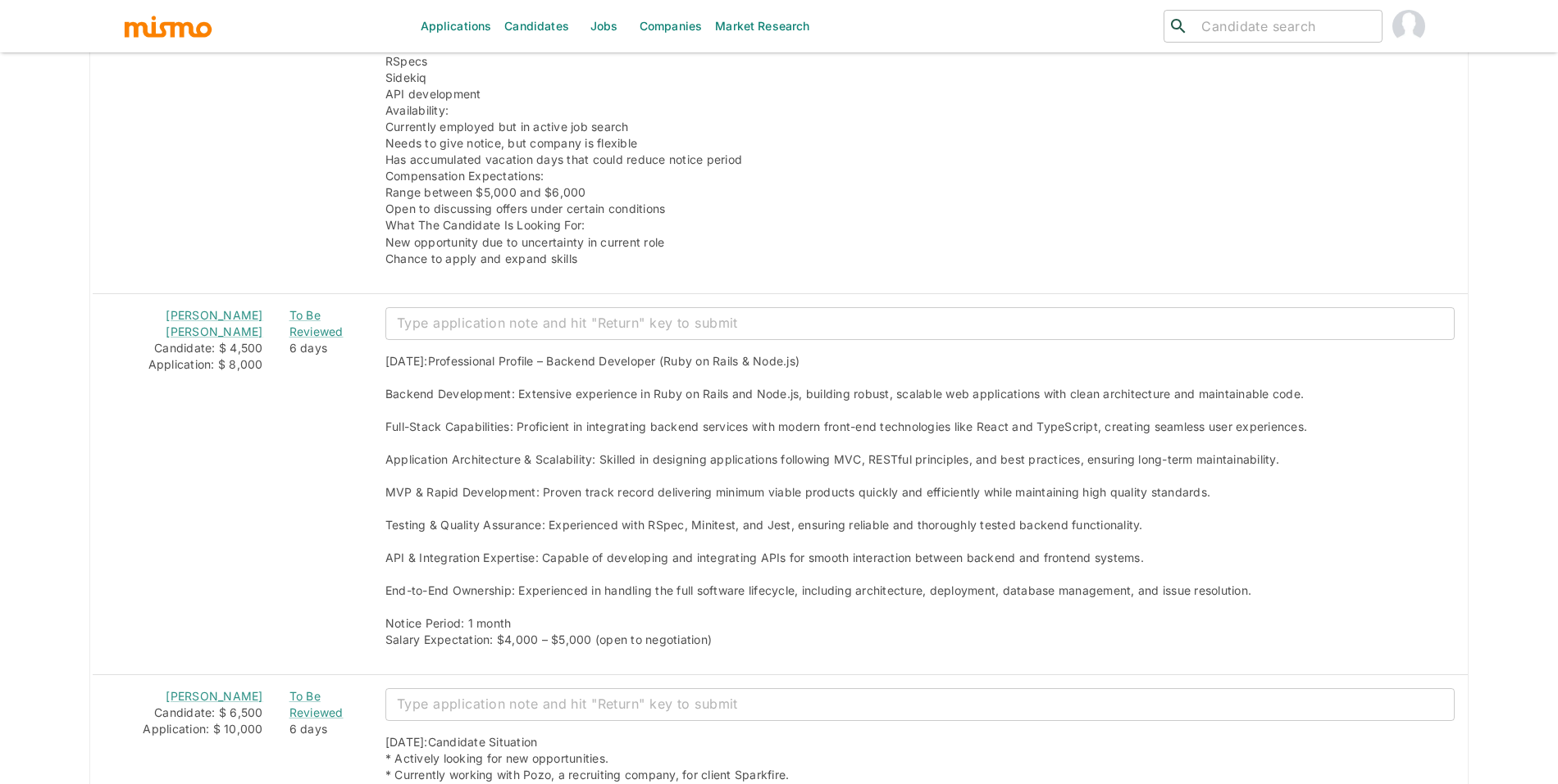
scroll to position [2956, 0]
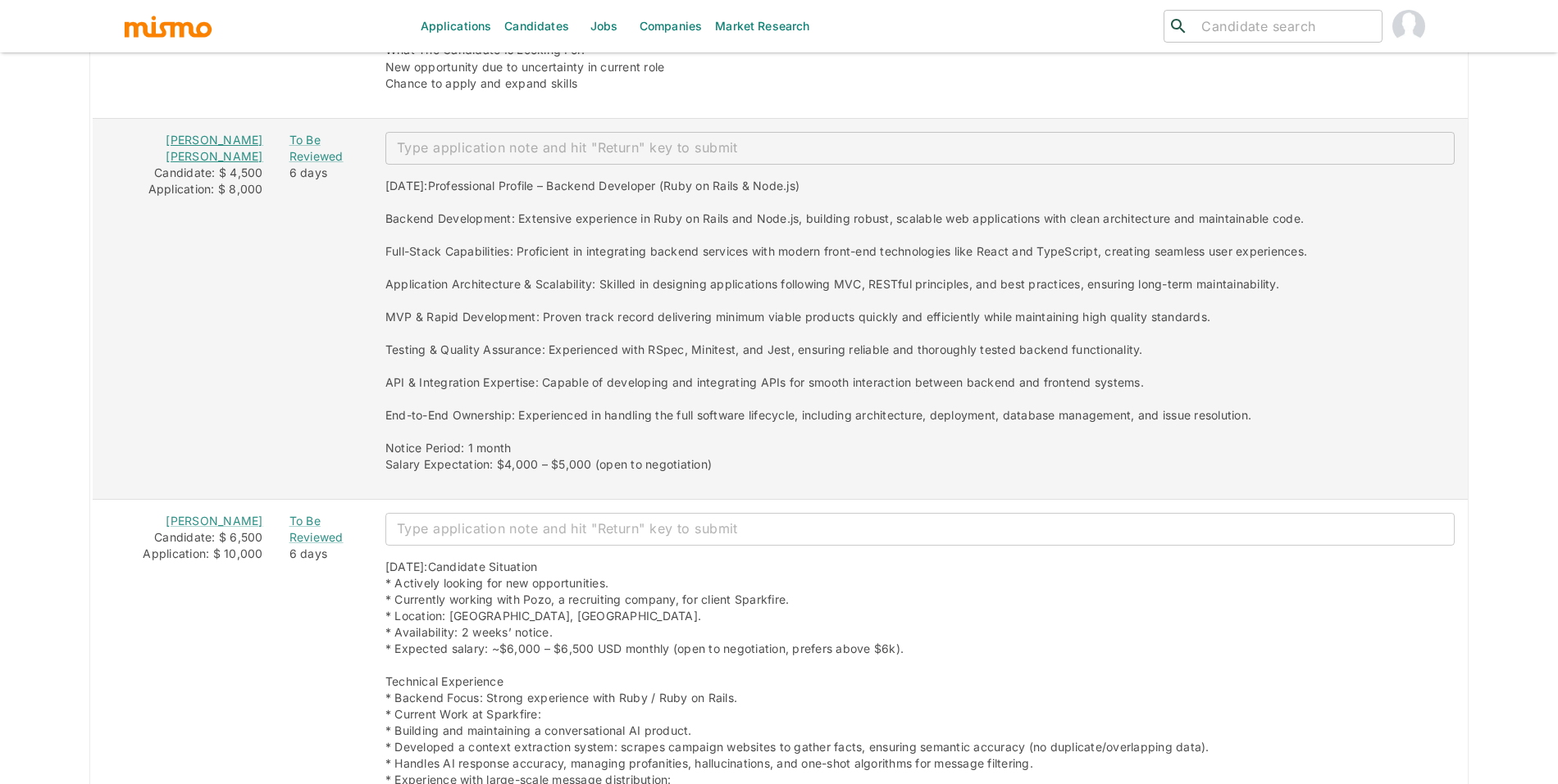
click at [211, 138] on link "Fernanda Penna Ribeiro" at bounding box center [214, 148] width 97 height 30
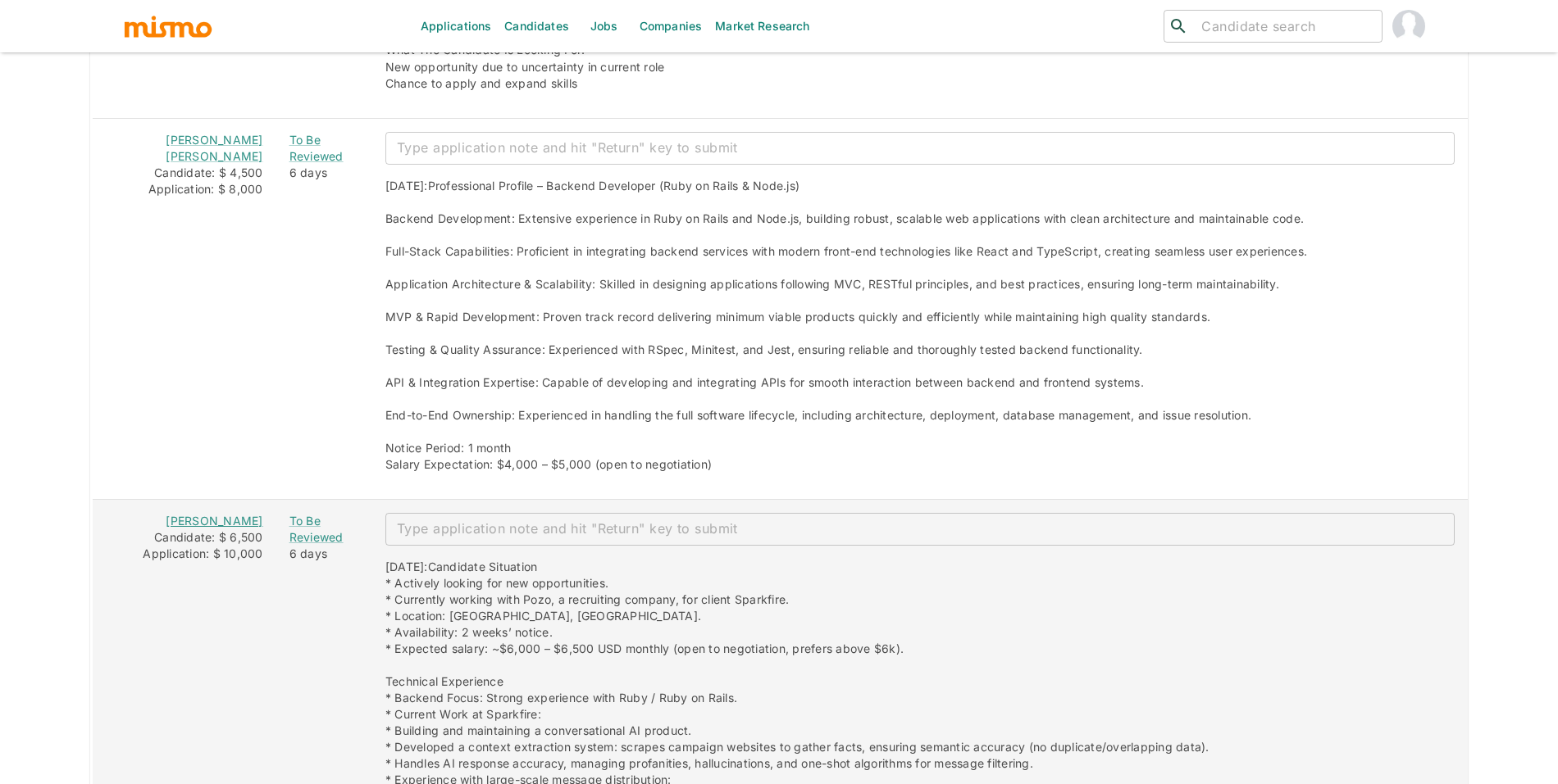
click at [204, 519] on link "Wilbur Suero" at bounding box center [214, 521] width 97 height 14
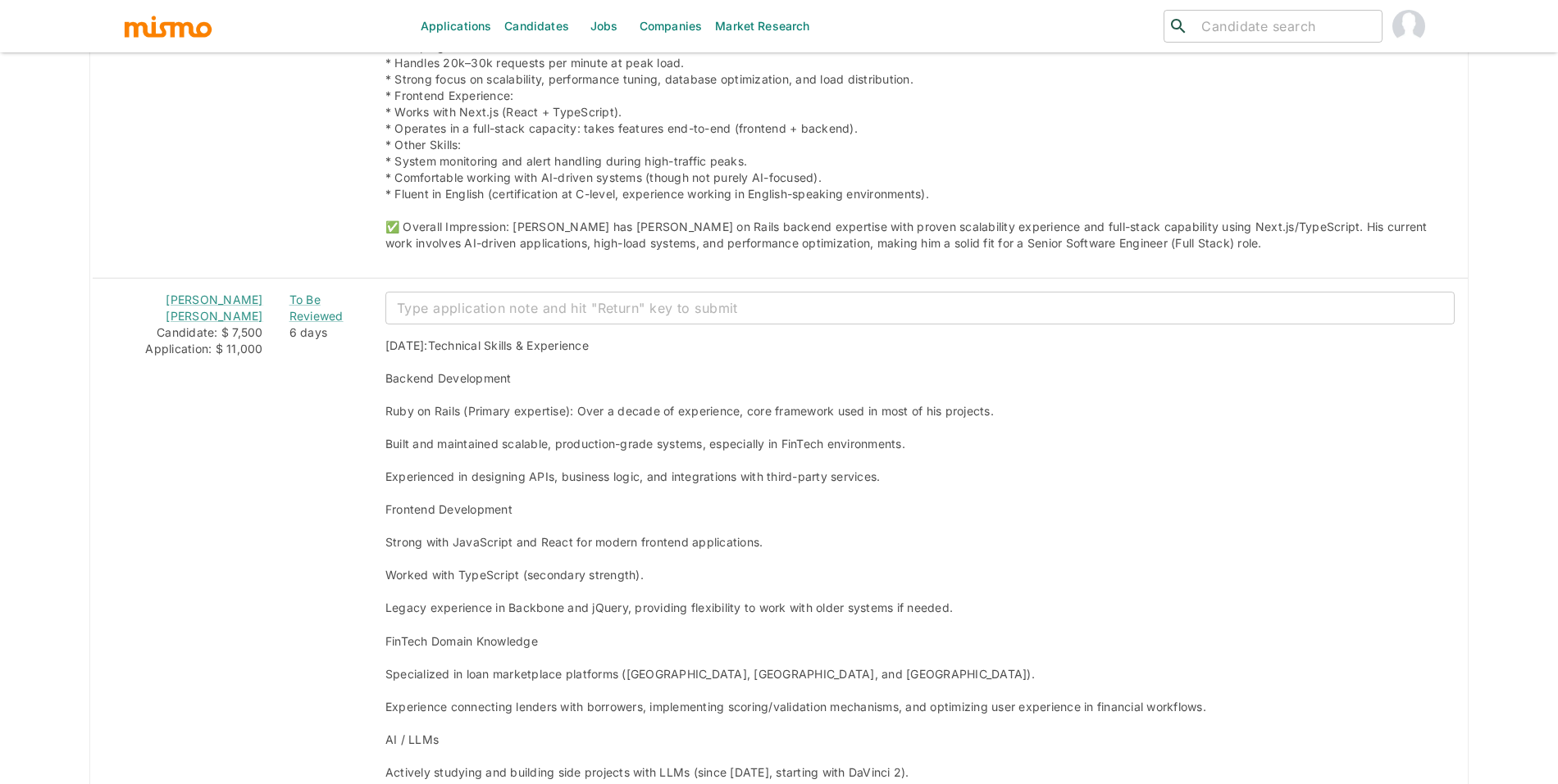
scroll to position [3735, 0]
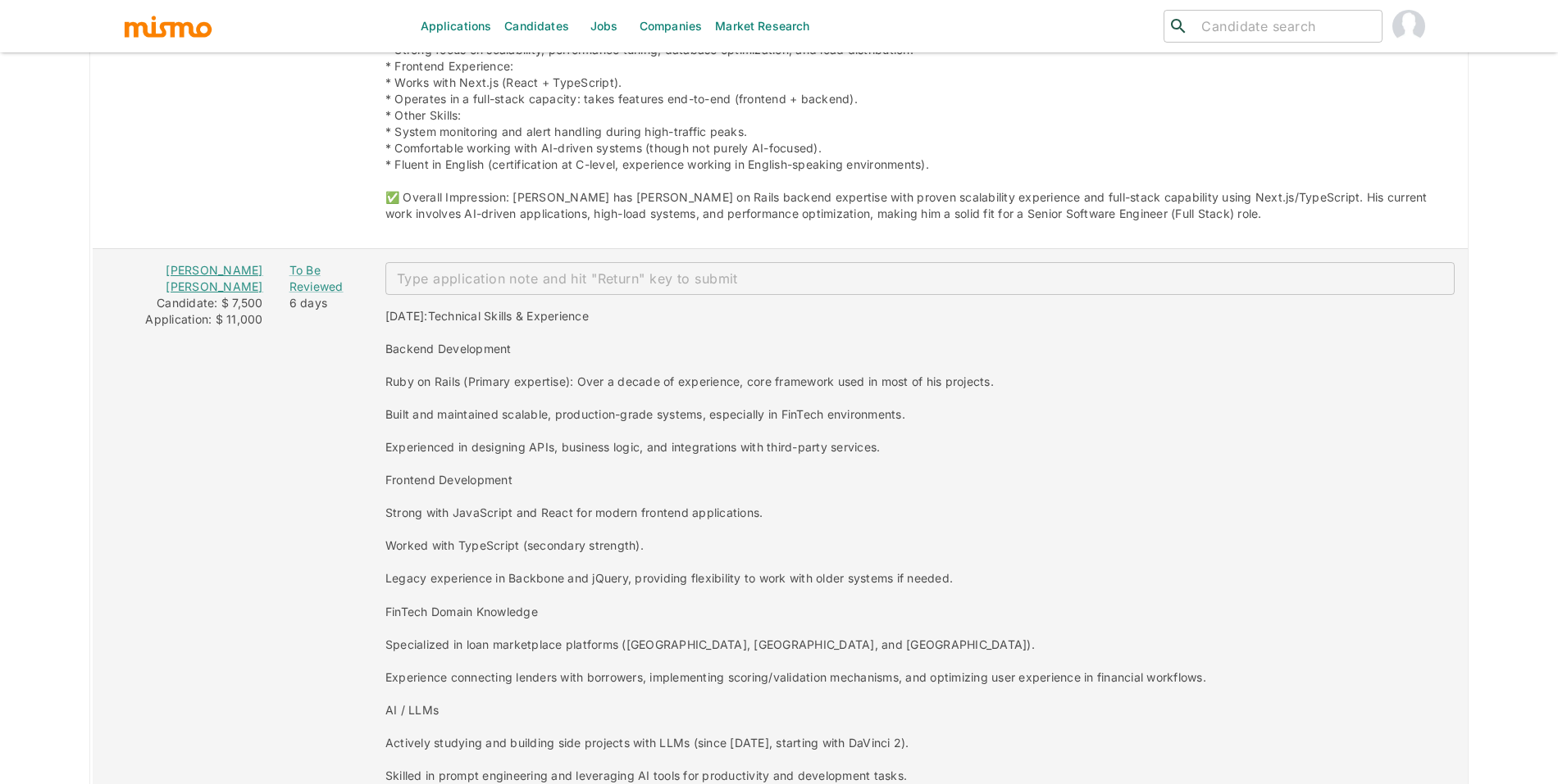
click at [238, 276] on link "Lucas Eduardo Guedes Ferreira" at bounding box center [214, 278] width 97 height 30
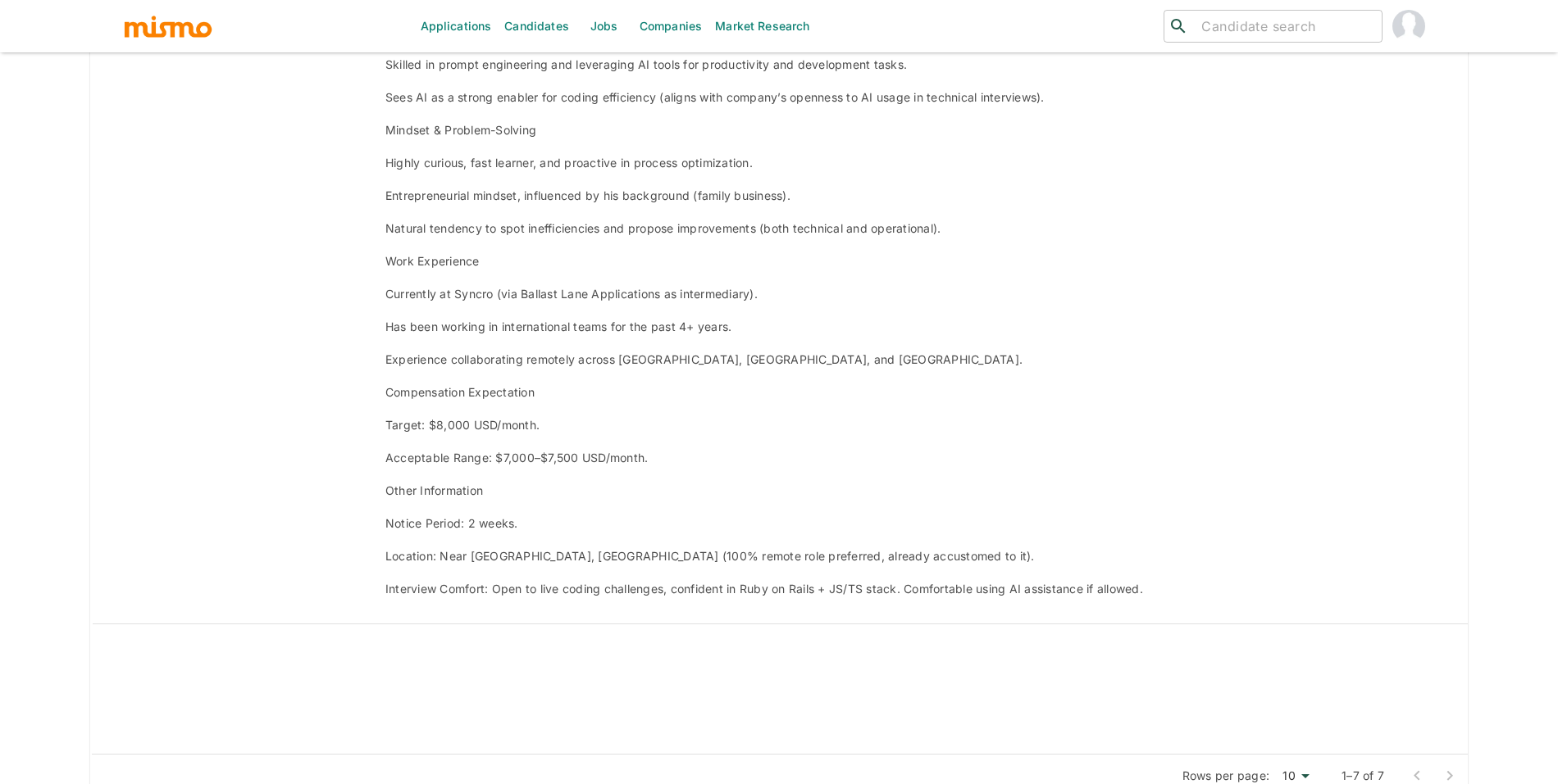
scroll to position [4480, 0]
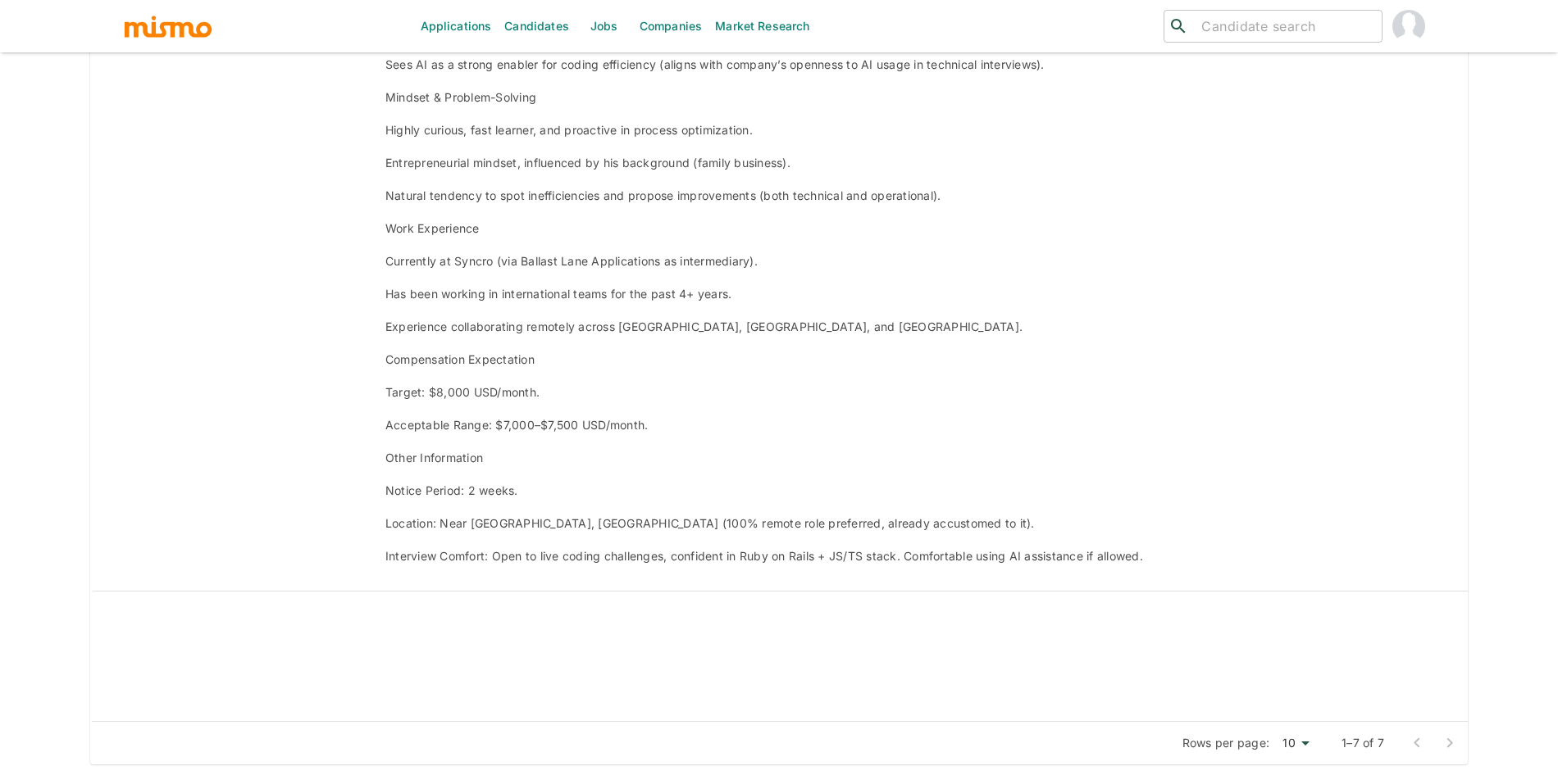
click at [1454, 737] on div at bounding box center [1433, 743] width 66 height 33
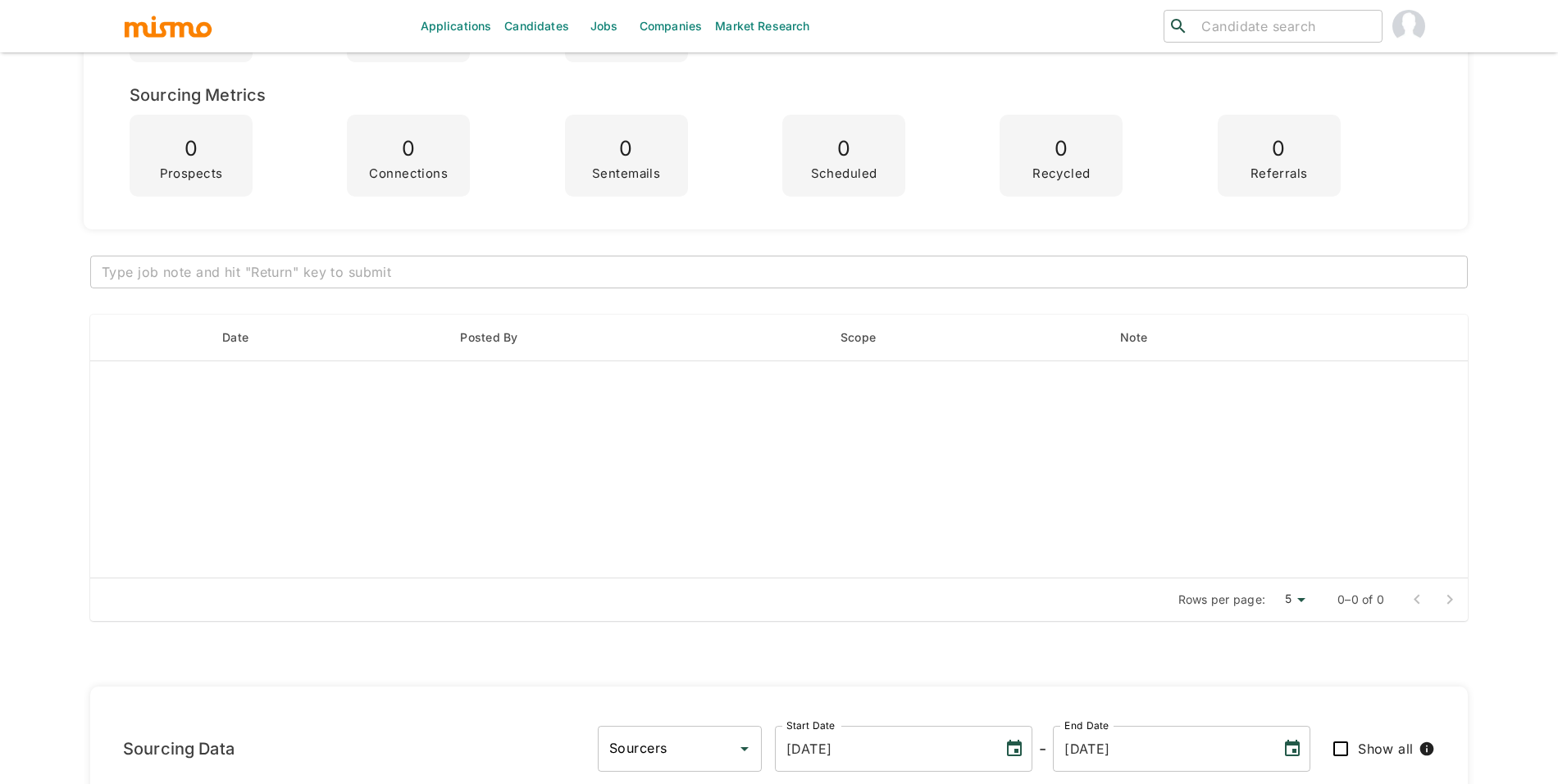
scroll to position [0, 0]
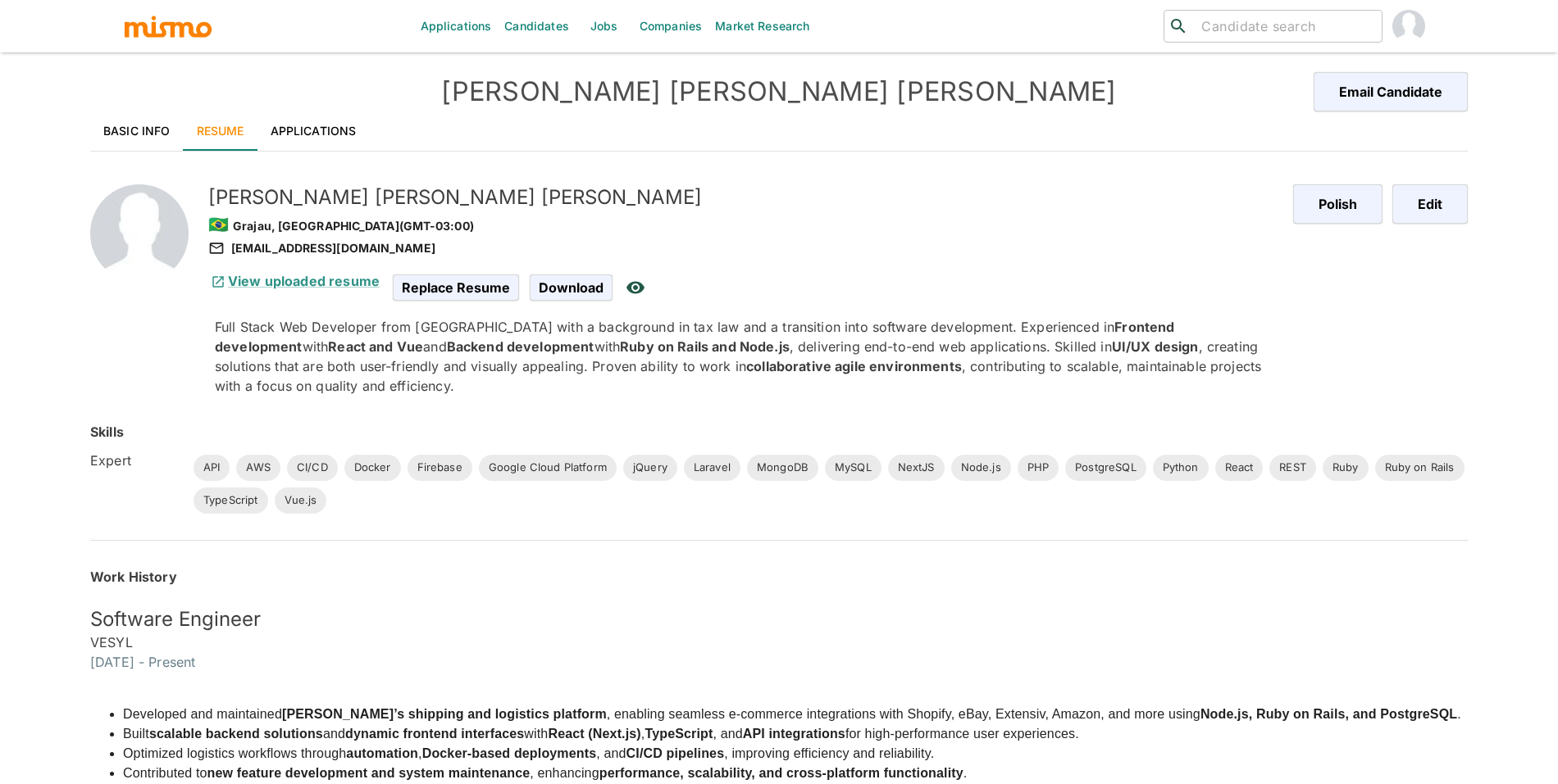
click at [104, 131] on link "Basic Info" at bounding box center [136, 131] width 93 height 40
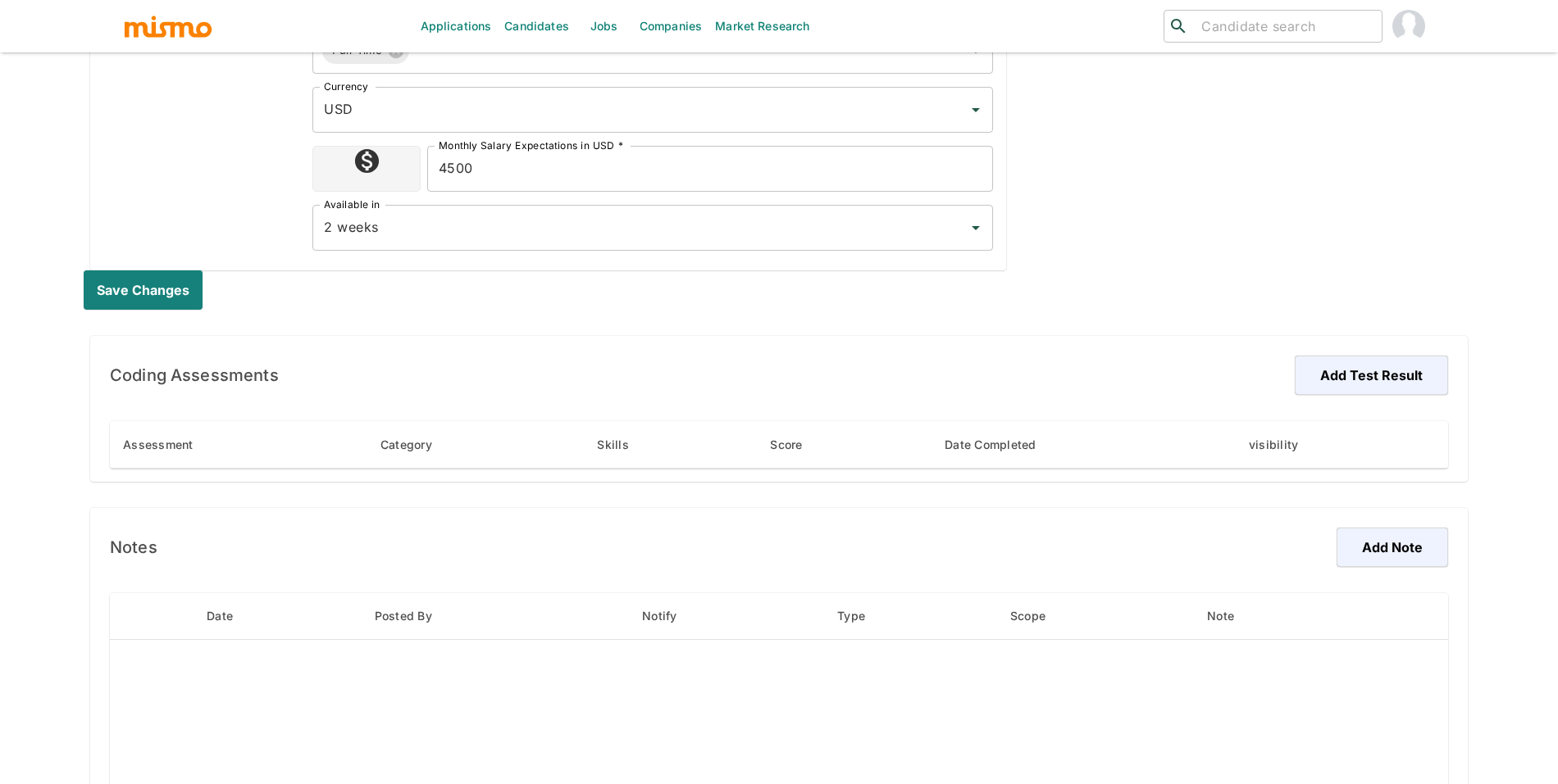
scroll to position [642, 0]
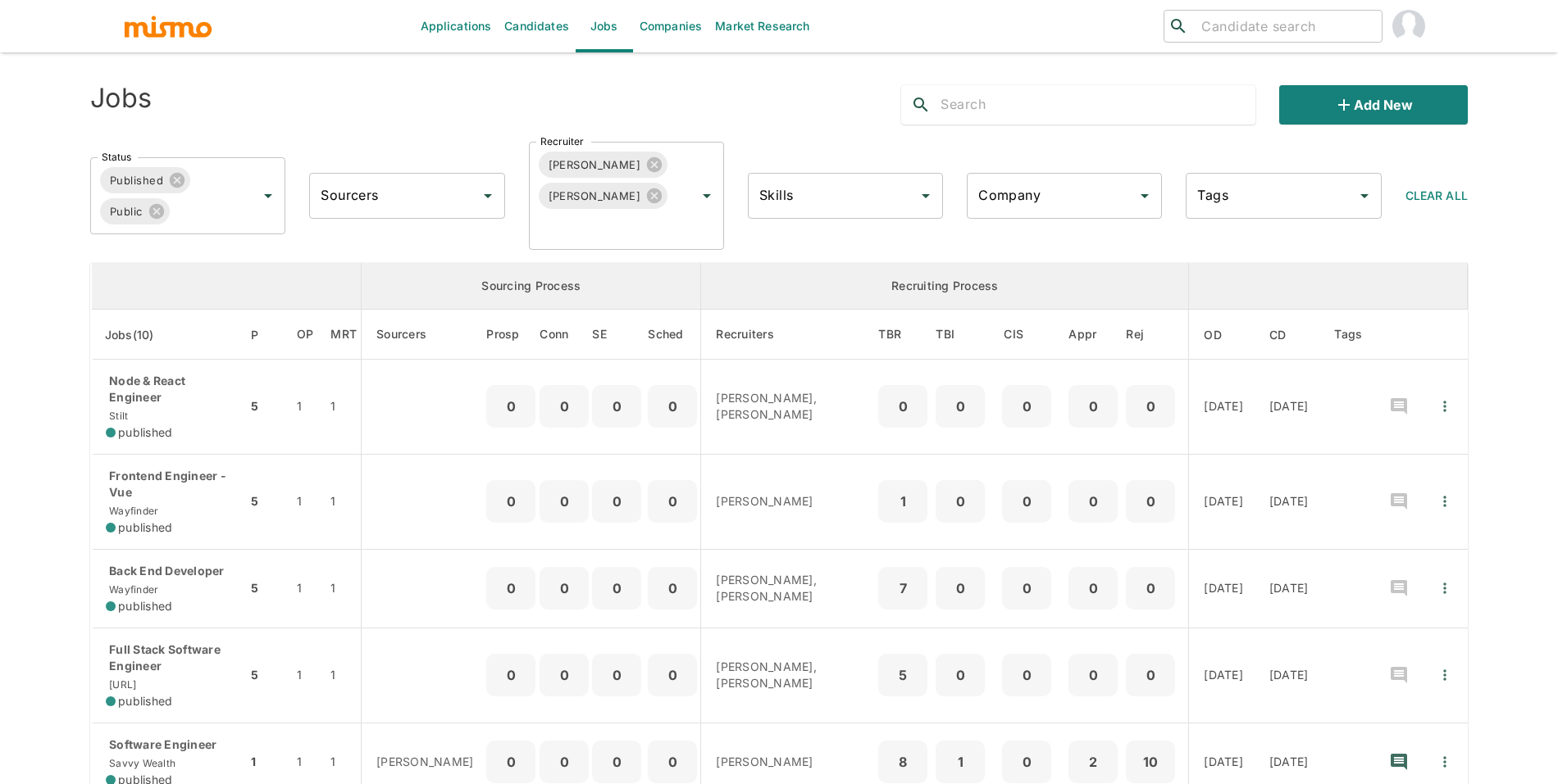
click at [1137, 92] on input "text" at bounding box center [1098, 104] width 315 height 26
click at [1019, 69] on div "Applications Candidates Jobs Companies Market Research ​ ​ Jobs Add new Status …" at bounding box center [778, 412] width 1378 height 784
click at [1182, 73] on div "Add new" at bounding box center [1177, 98] width 580 height 53
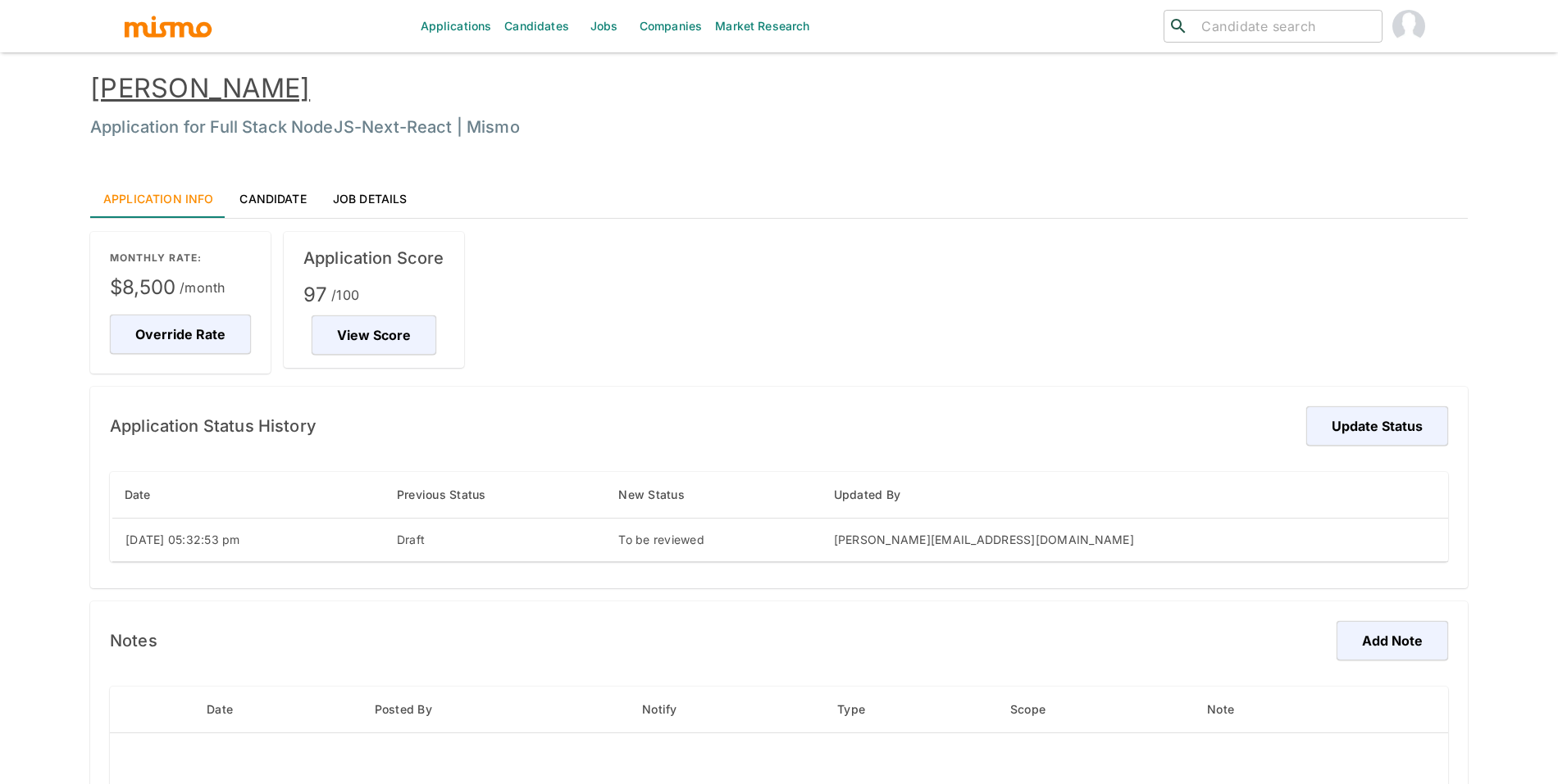
click at [224, 93] on link "[PERSON_NAME]" at bounding box center [200, 88] width 219 height 32
